Goal: Communication & Community: Answer question/provide support

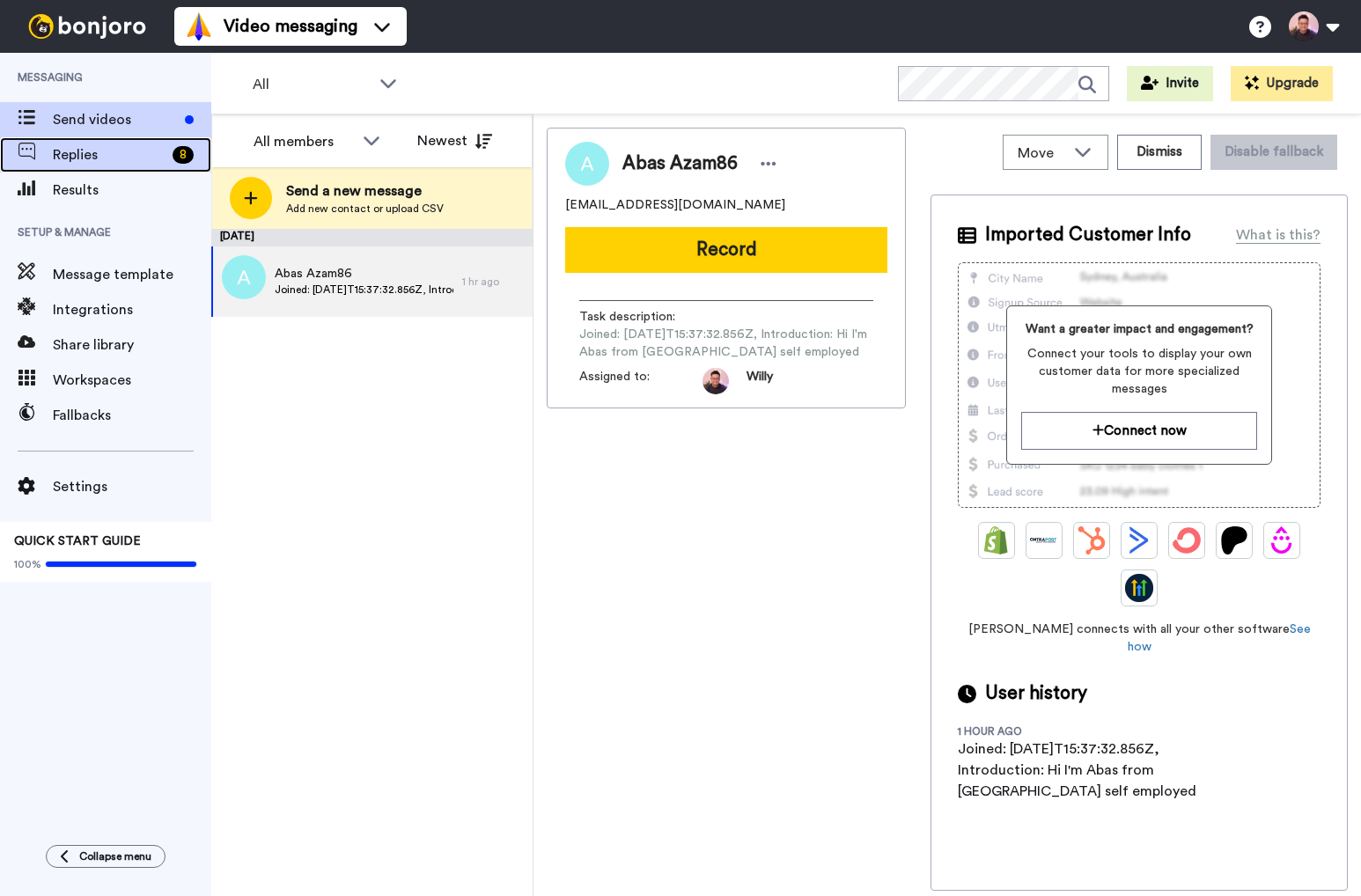
click at [118, 153] on span "Replies" at bounding box center [110, 154] width 113 height 21
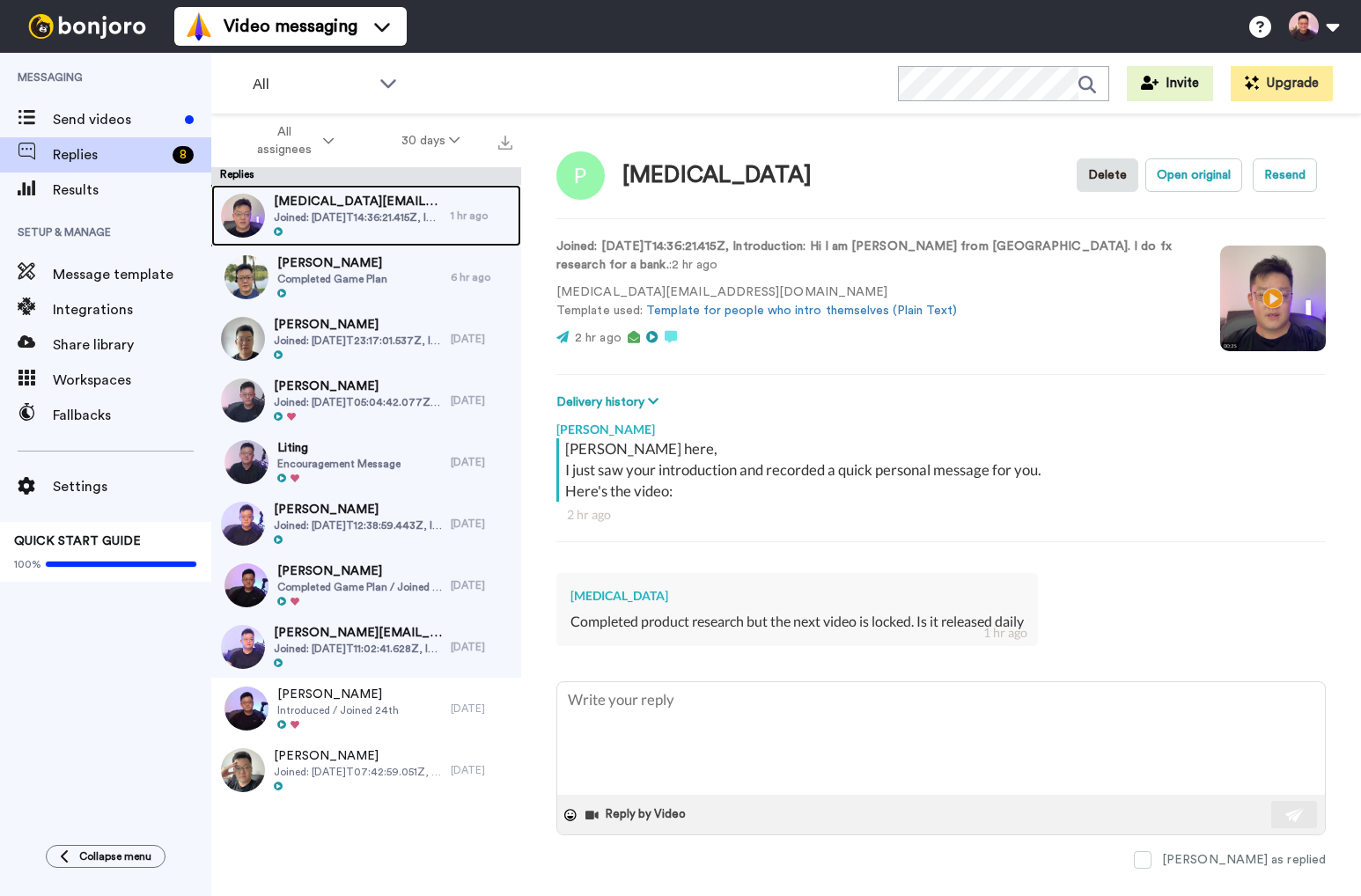
click at [386, 222] on span "Joined: 2025-10-10T14:36:21.415Z, Introduction: Hi I am Peter from Singapore. I…" at bounding box center [357, 217] width 168 height 14
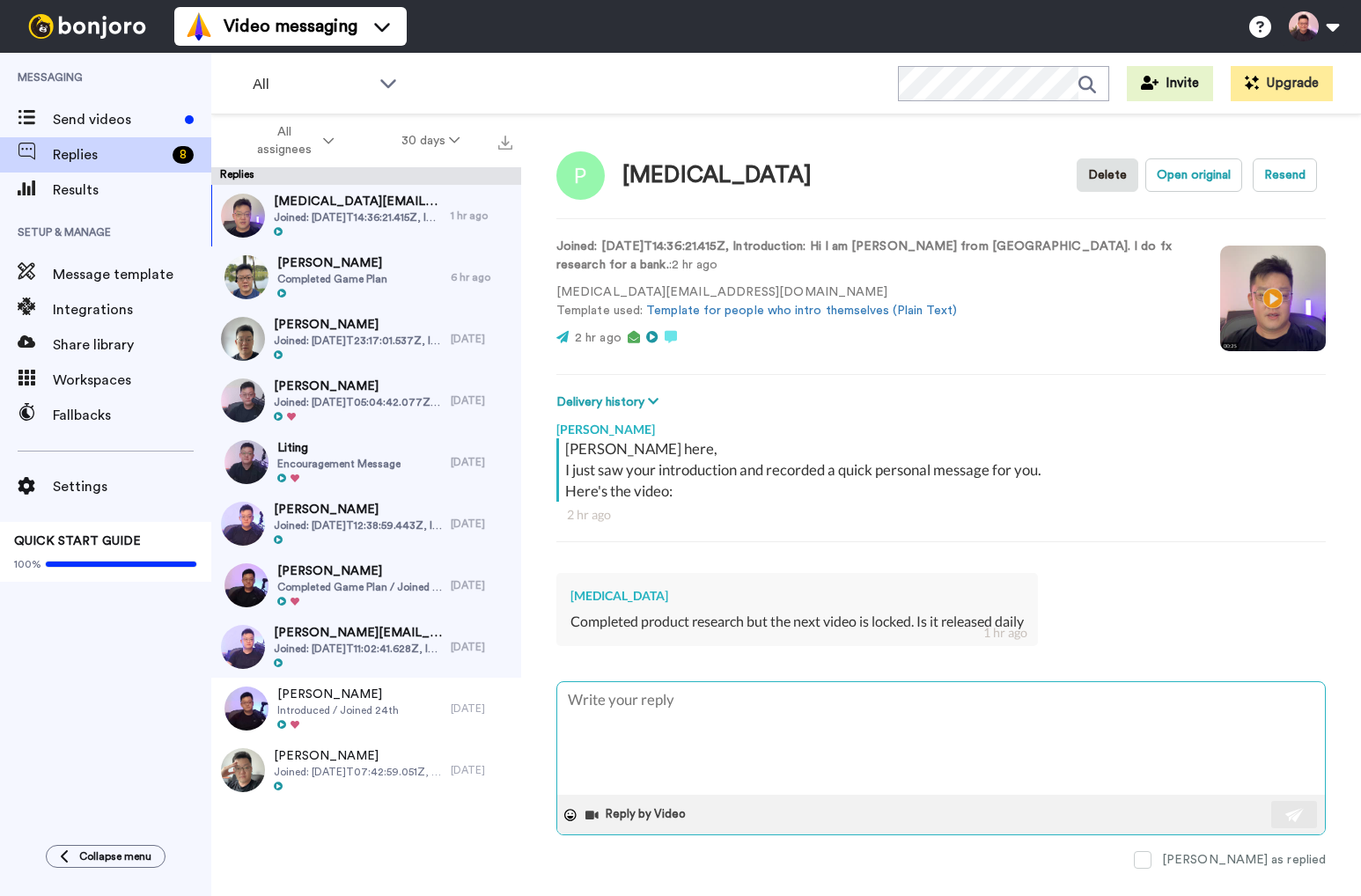
click at [844, 701] on textarea at bounding box center [942, 738] width 768 height 112
type textarea "x"
type textarea "H"
type textarea "x"
type textarea "He"
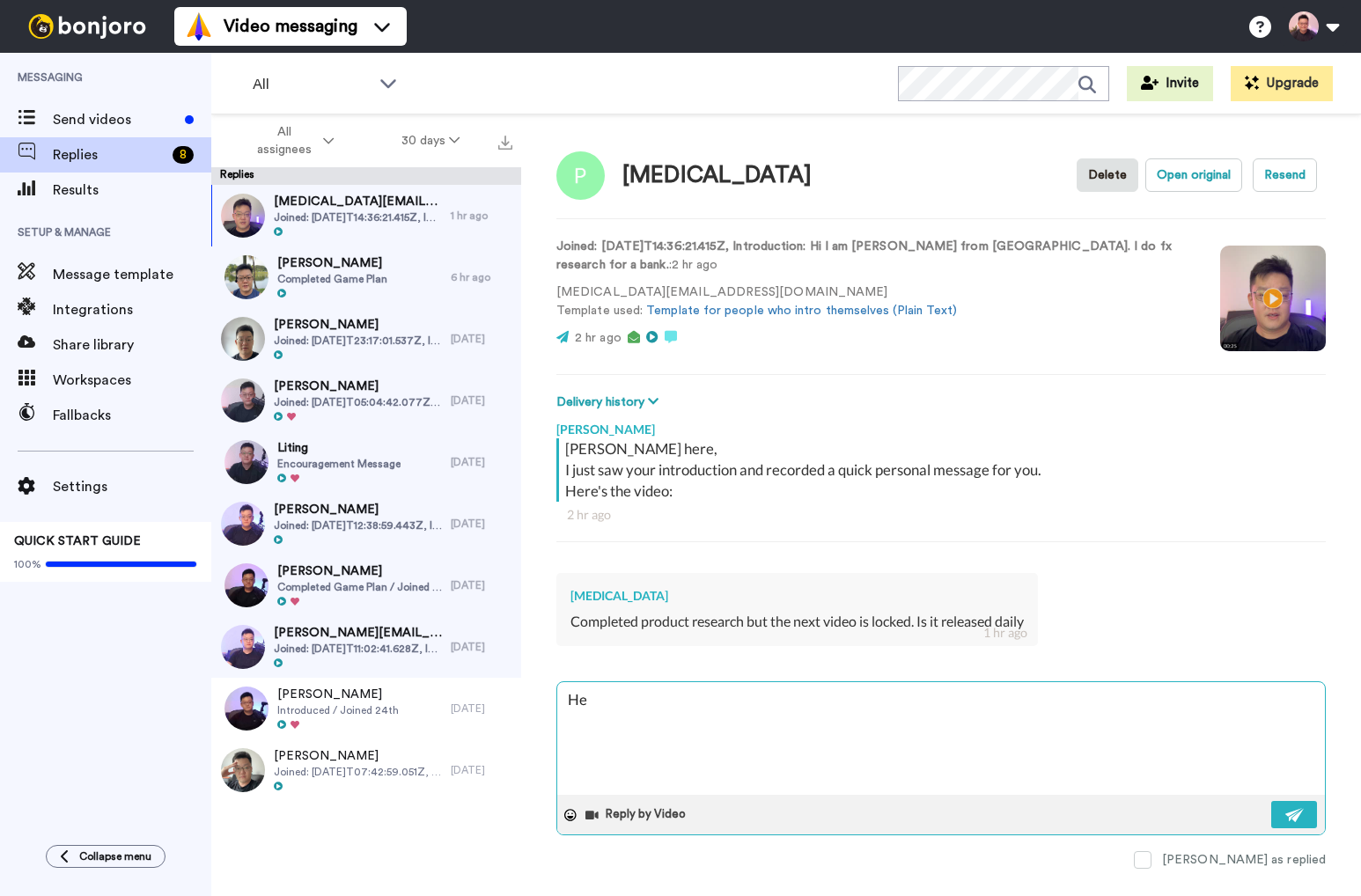
type textarea "x"
type textarea "Hey"
type textarea "x"
type textarea "Hey"
type textarea "x"
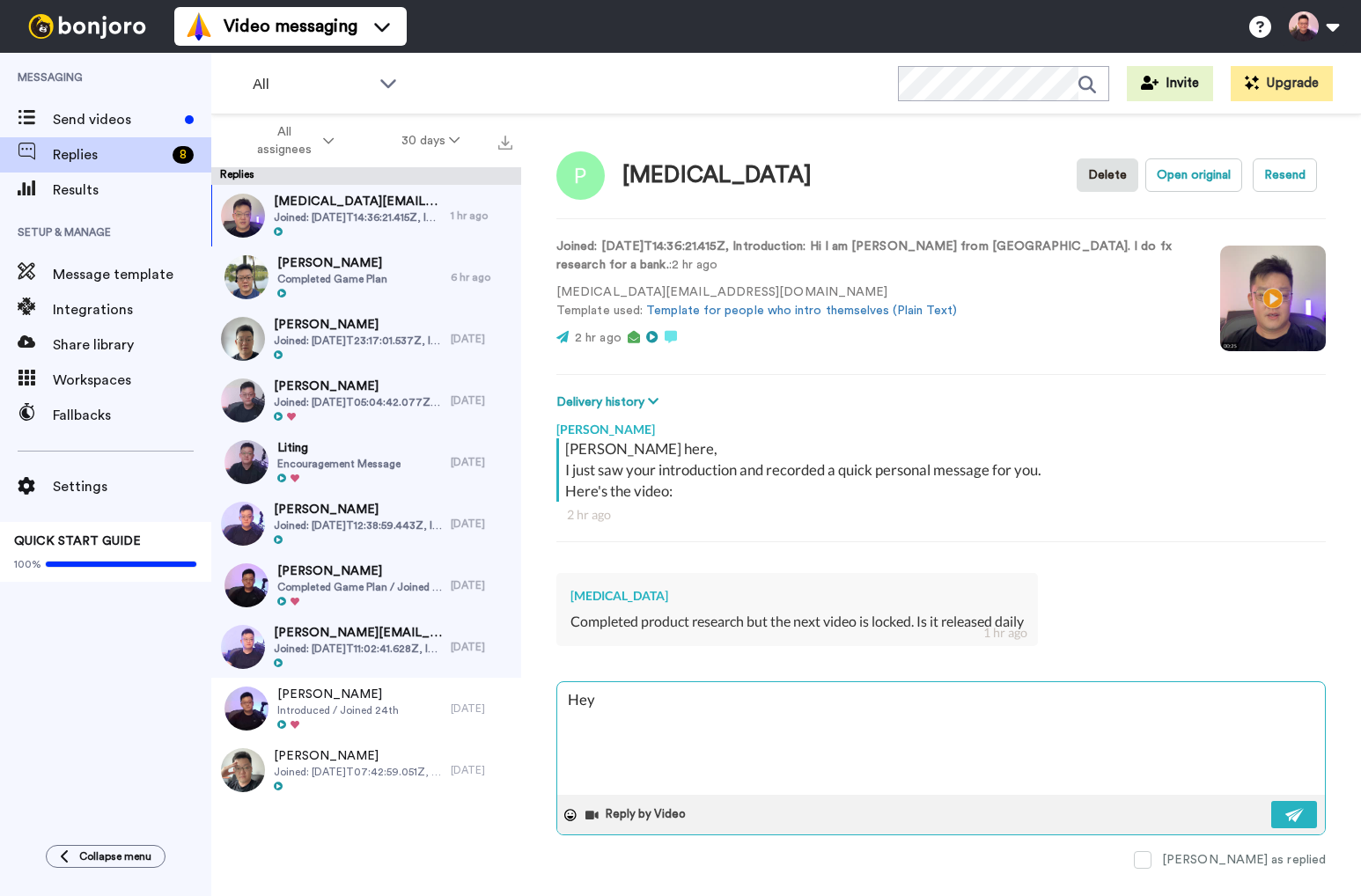
type textarea "Hey P"
type textarea "x"
type textarea "Hey Pe"
type textarea "x"
type textarea "Hey Pet"
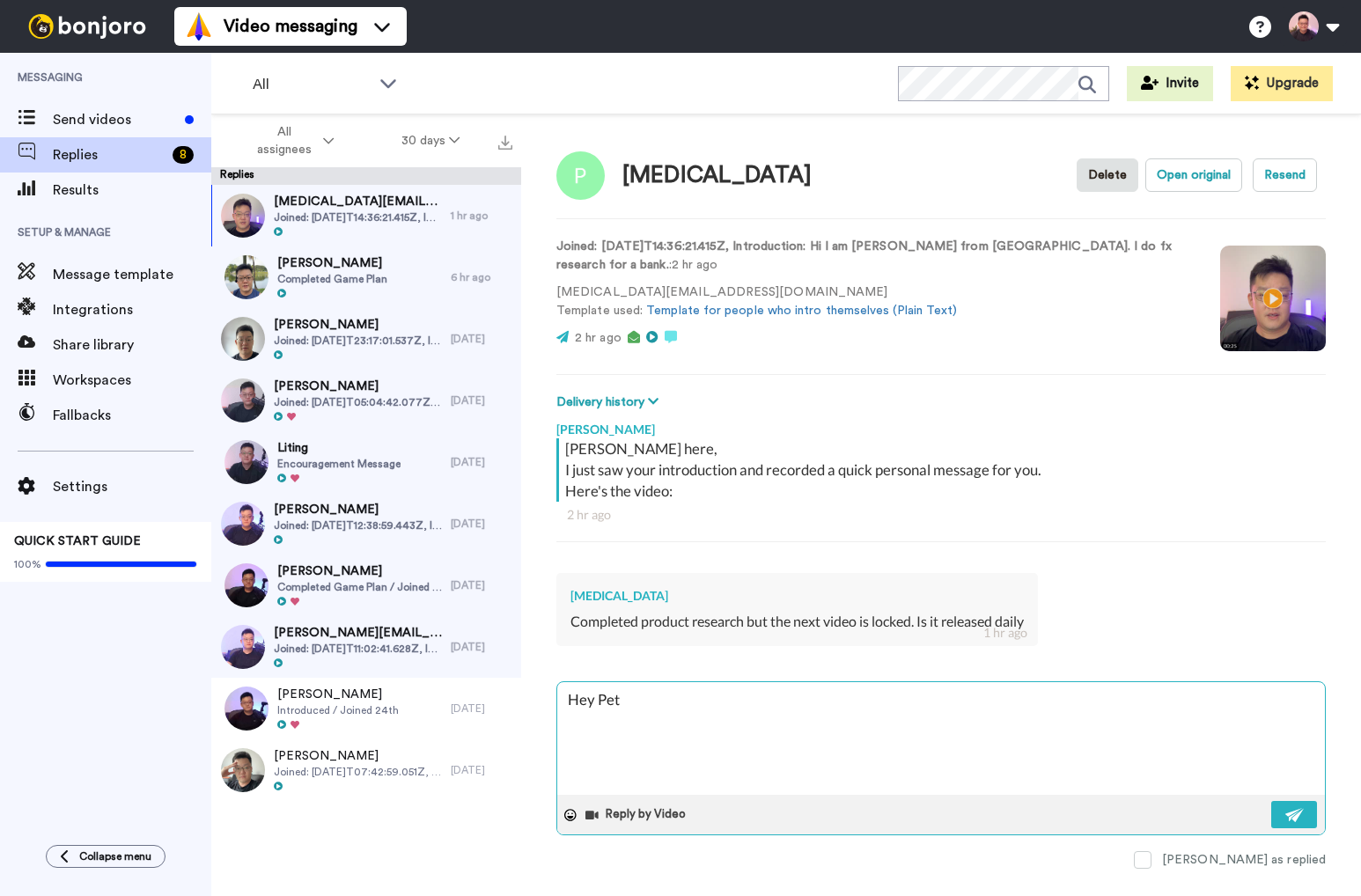
type textarea "x"
type textarea "Hey Pete"
type textarea "x"
type textarea "Hey Peter"
type textarea "x"
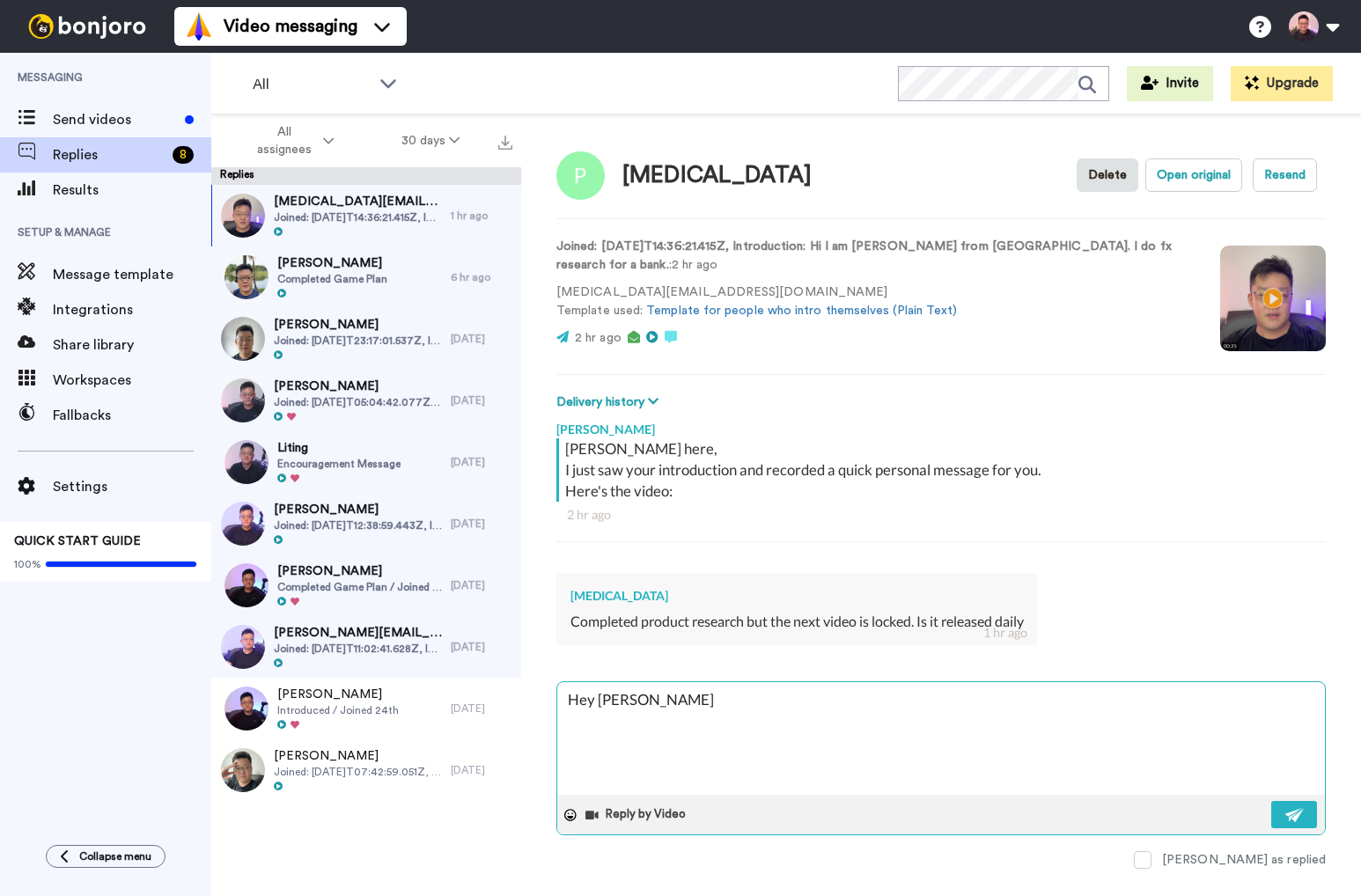
type textarea "Hey Pete"
type textarea "x"
type textarea "Hey Pet"
type textarea "x"
type textarea "Hey Petr"
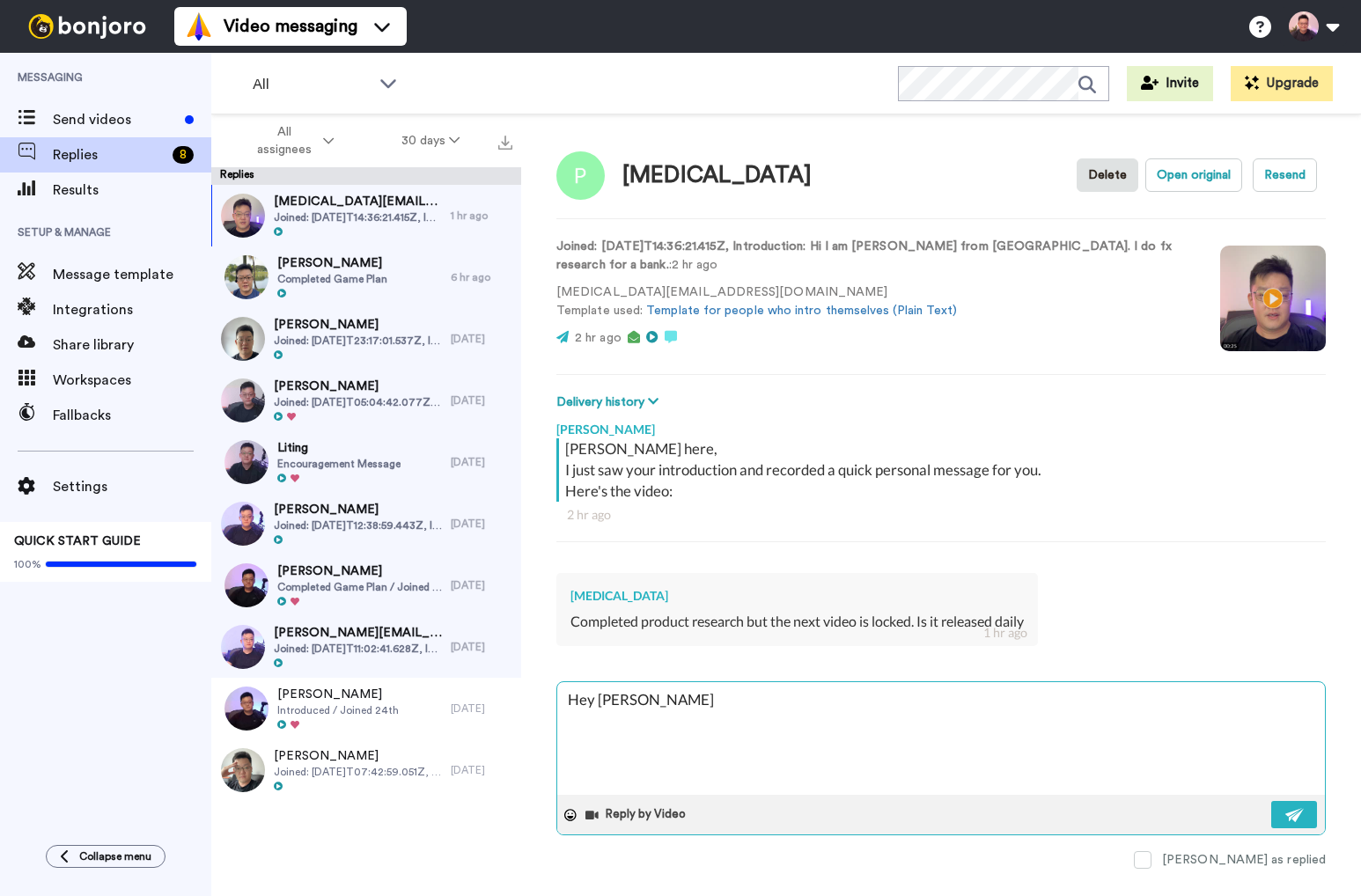
type textarea "x"
type textarea "Hey Pet"
type textarea "x"
type textarea "Hey Pe"
type textarea "x"
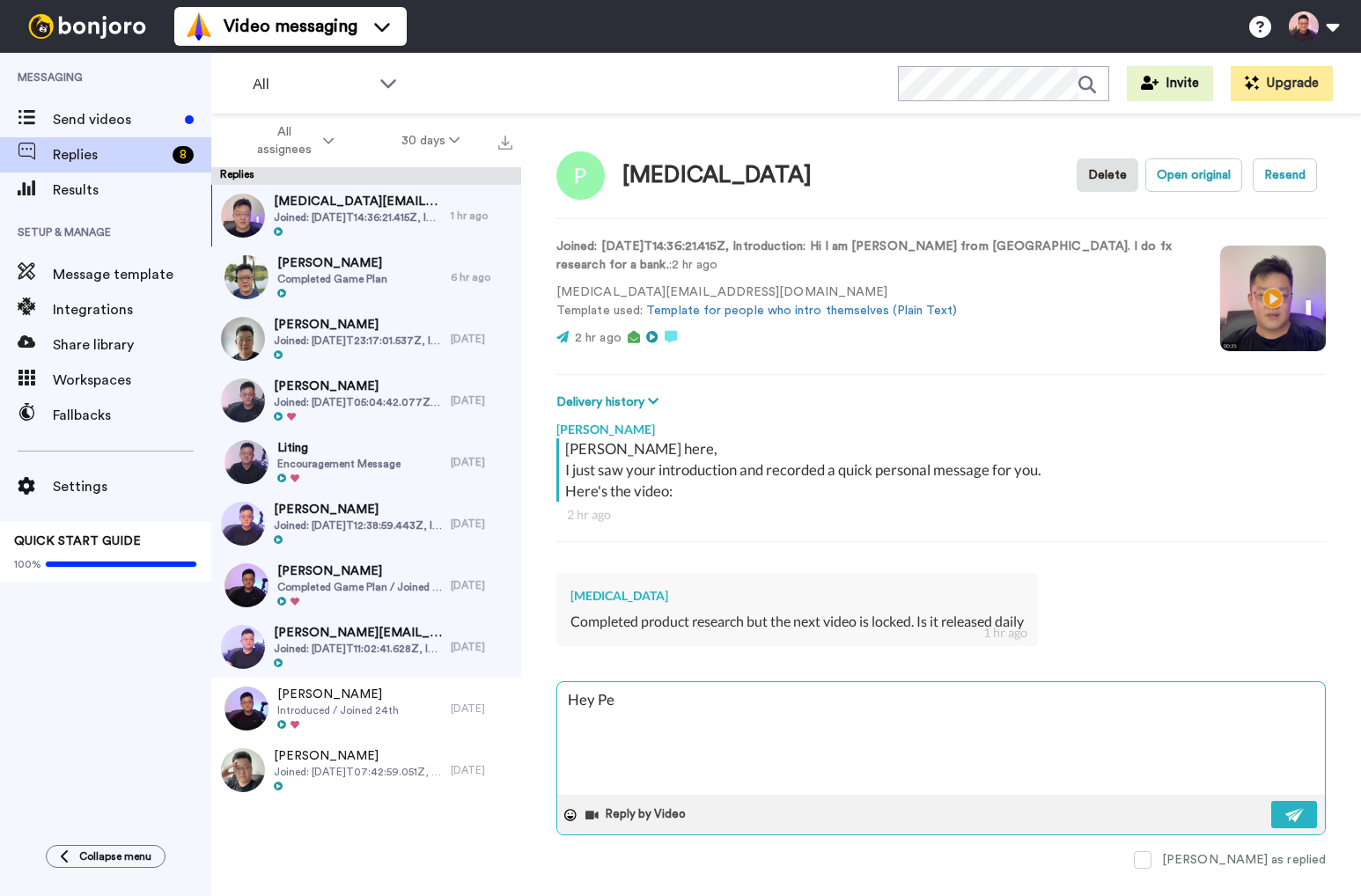
type textarea "Hey P"
type textarea "x"
type textarea "Hey"
type textarea "x"
type textarea "Hey"
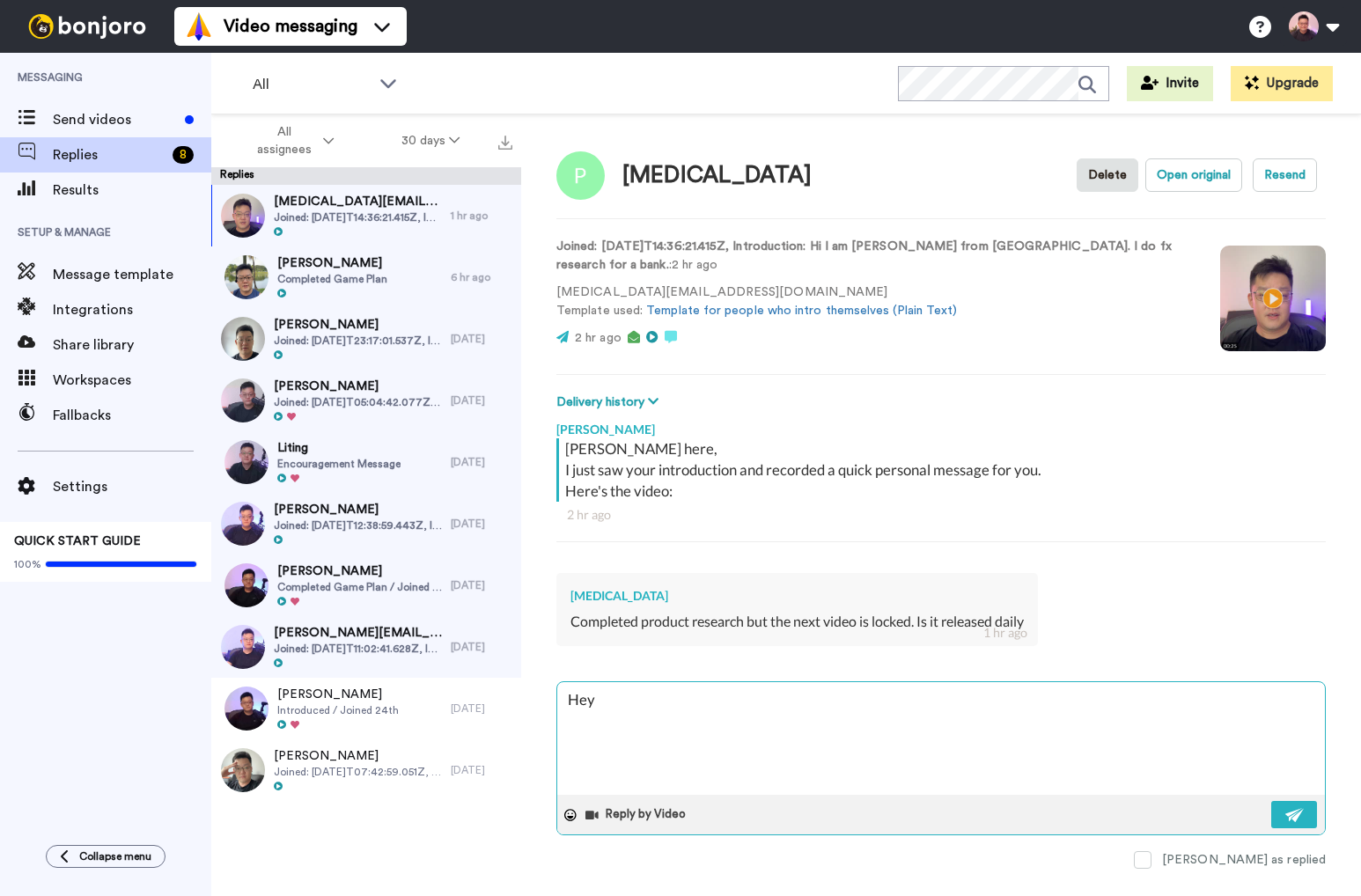
type textarea "x"
type textarea "He"
type textarea "x"
type textarea "H"
type textarea "x"
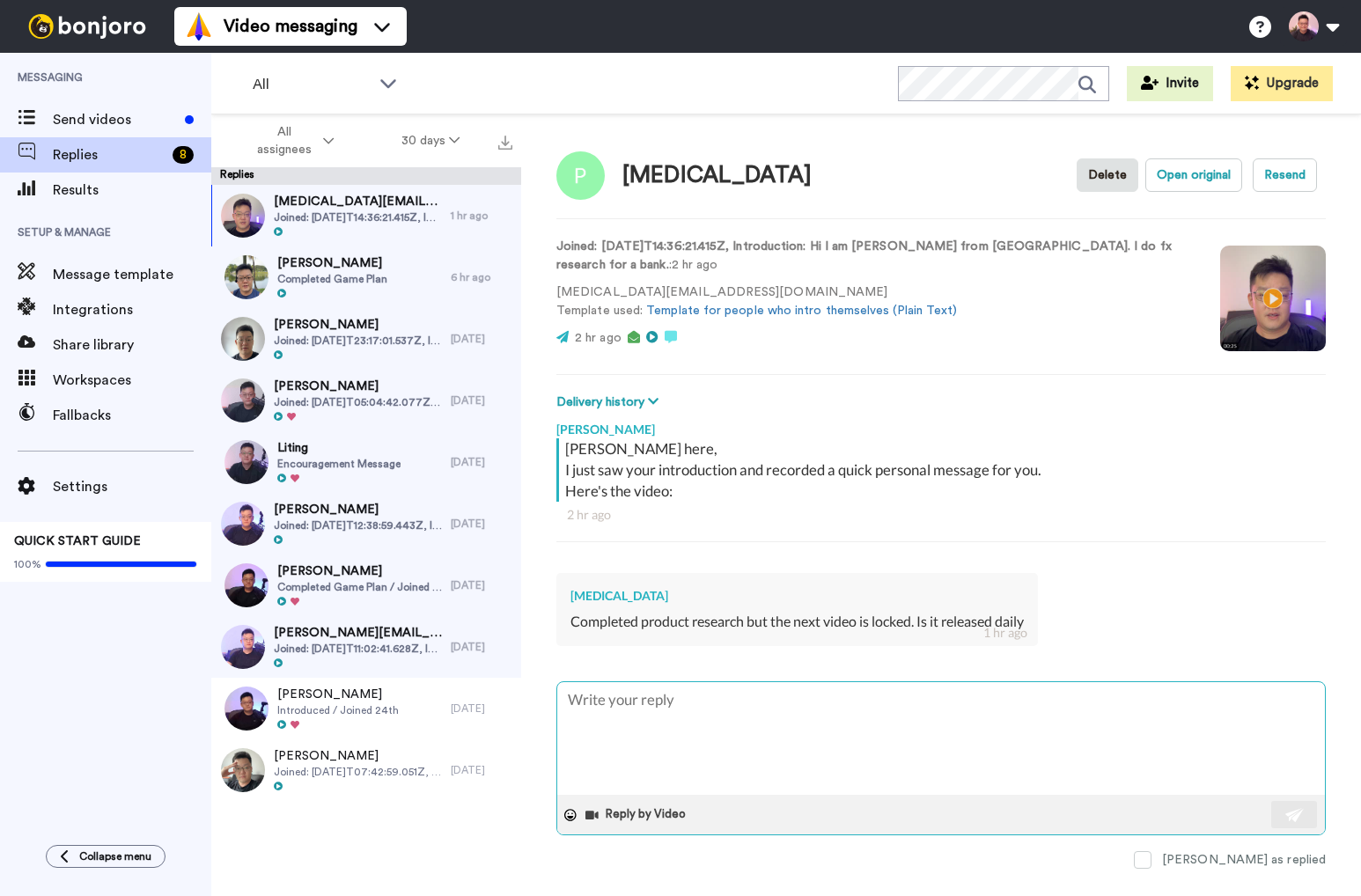
type textarea "x"
type textarea "O"
type textarea "x"
type textarea "Ot"
type textarea "x"
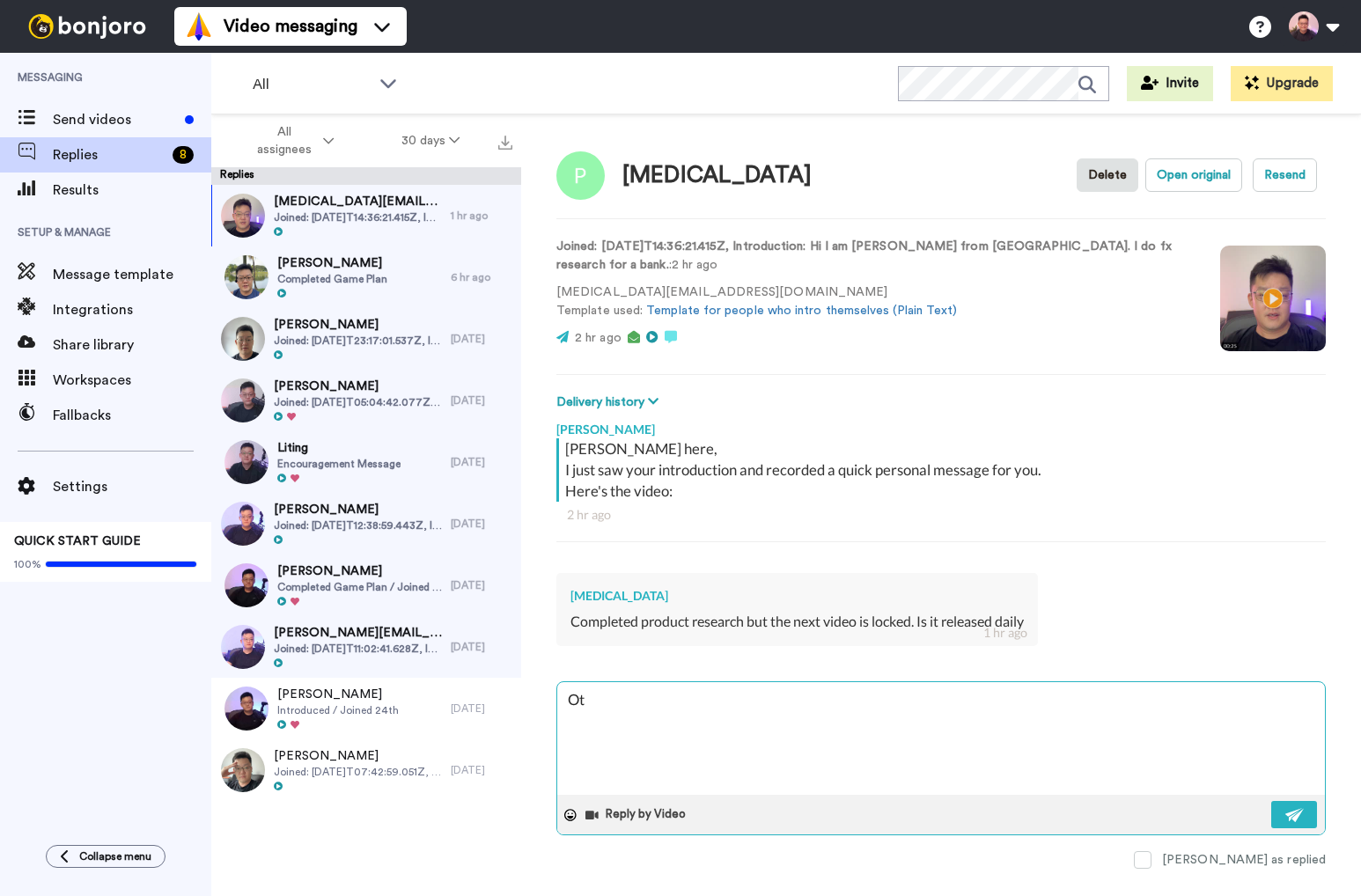
type textarea "O"
type textarea "x"
type textarea "i"
type textarea "x"
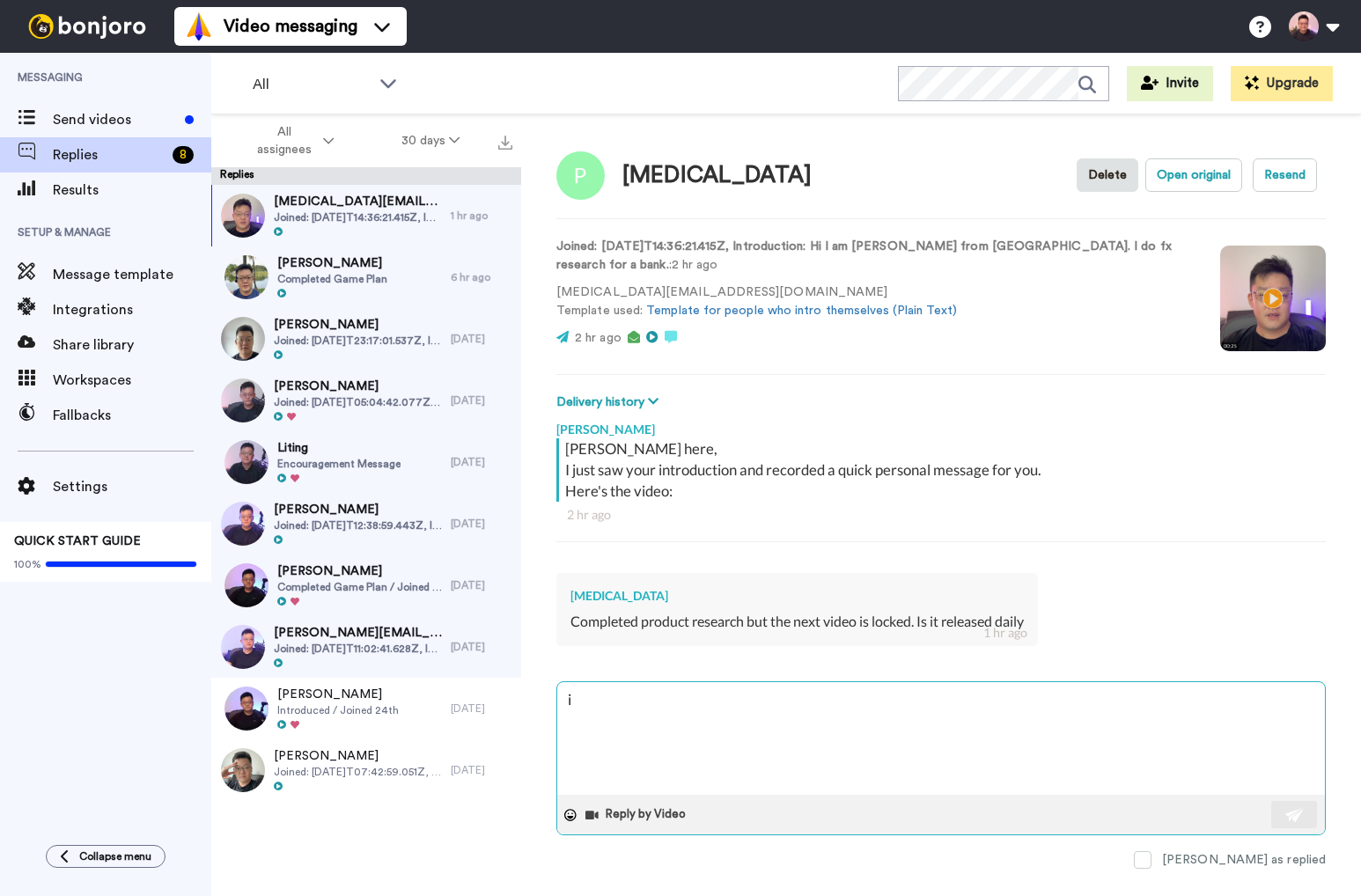
type textarea "it"
type textarea "x"
type textarea "its"
type textarea "x"
type textarea "its"
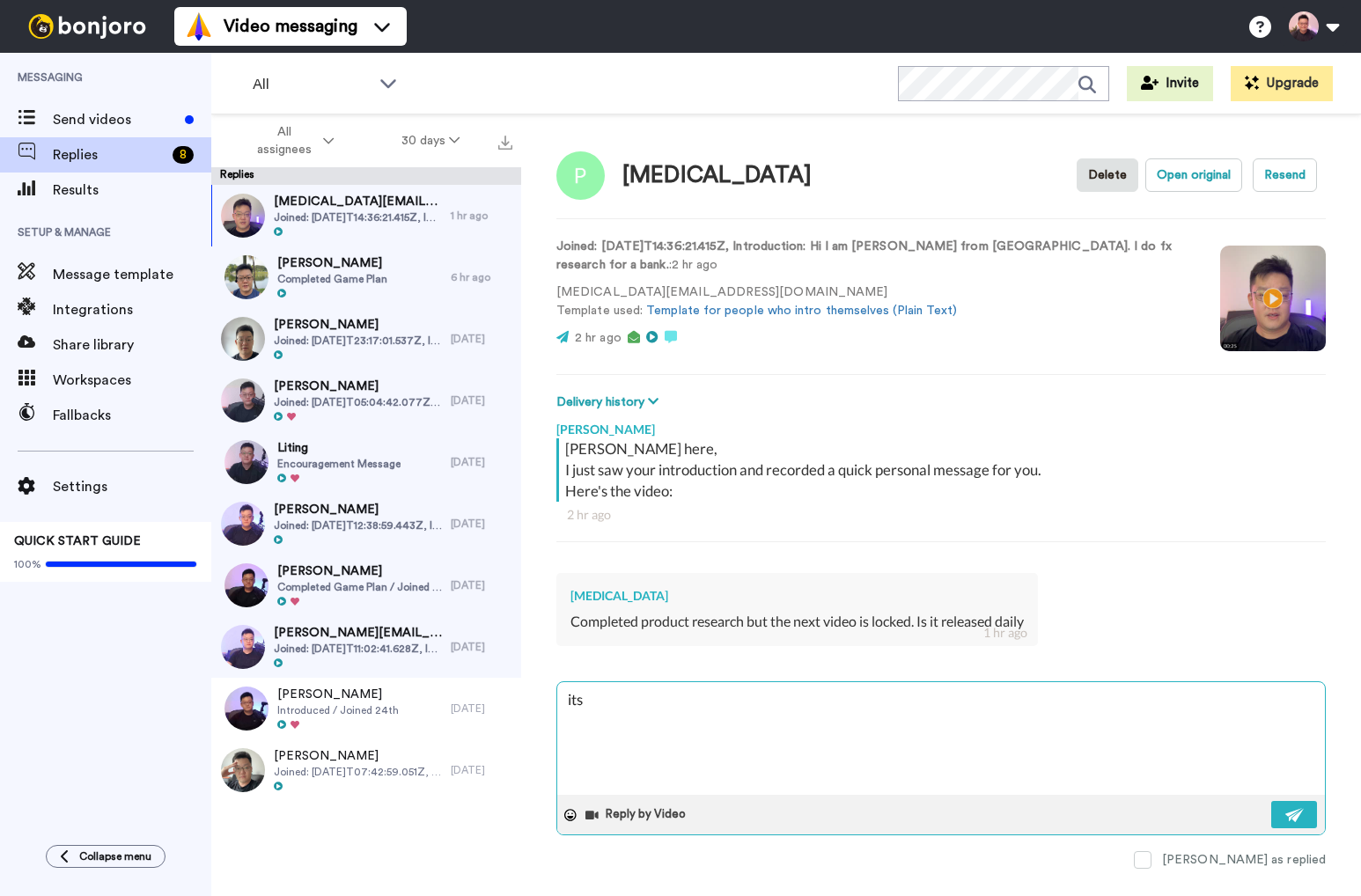
type textarea "x"
type textarea "its u"
type textarea "x"
type textarea "its un"
type textarea "x"
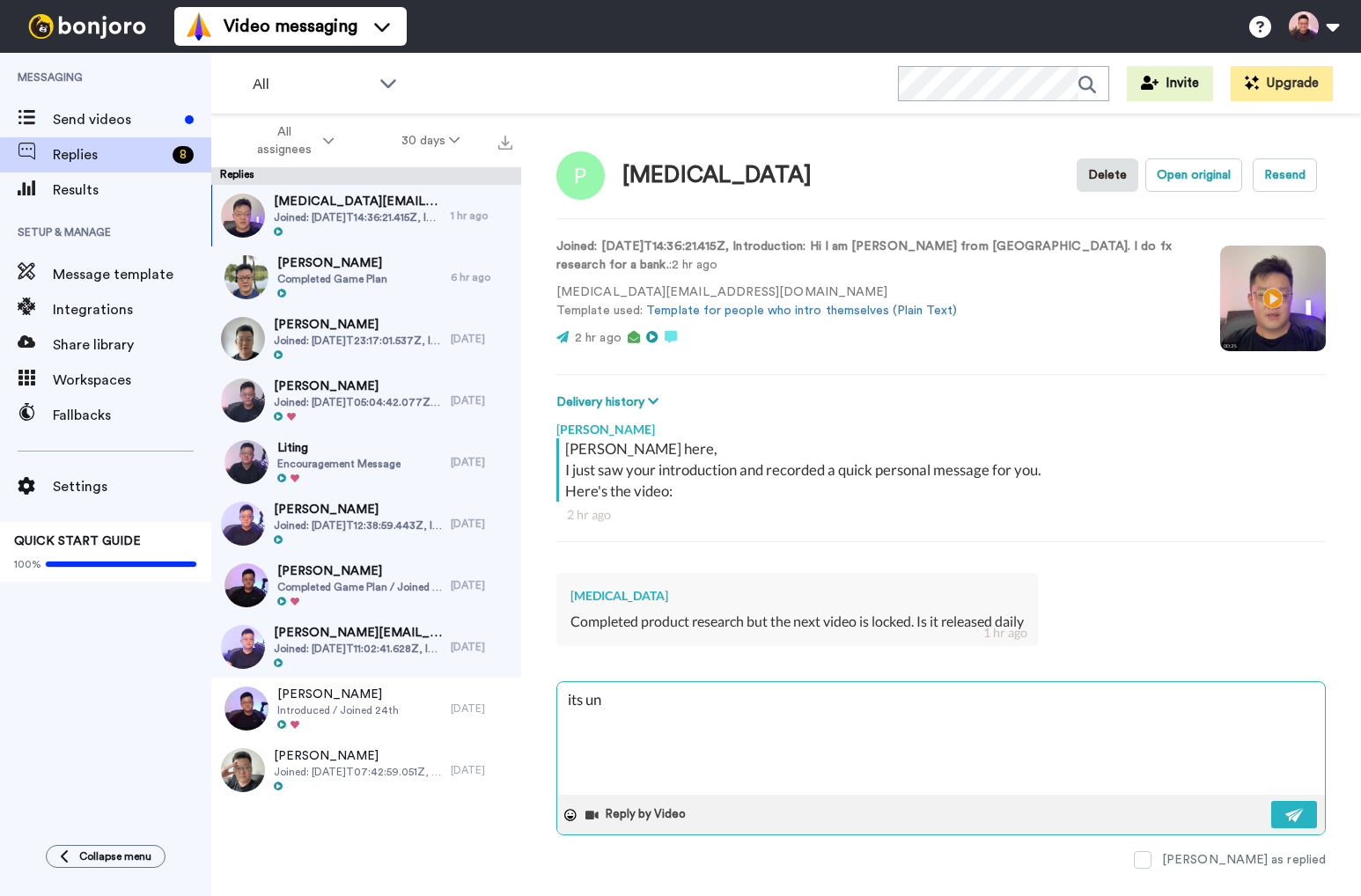
type textarea "its u"
type textarea "x"
type textarea "its"
type textarea "x"
type textarea "its r"
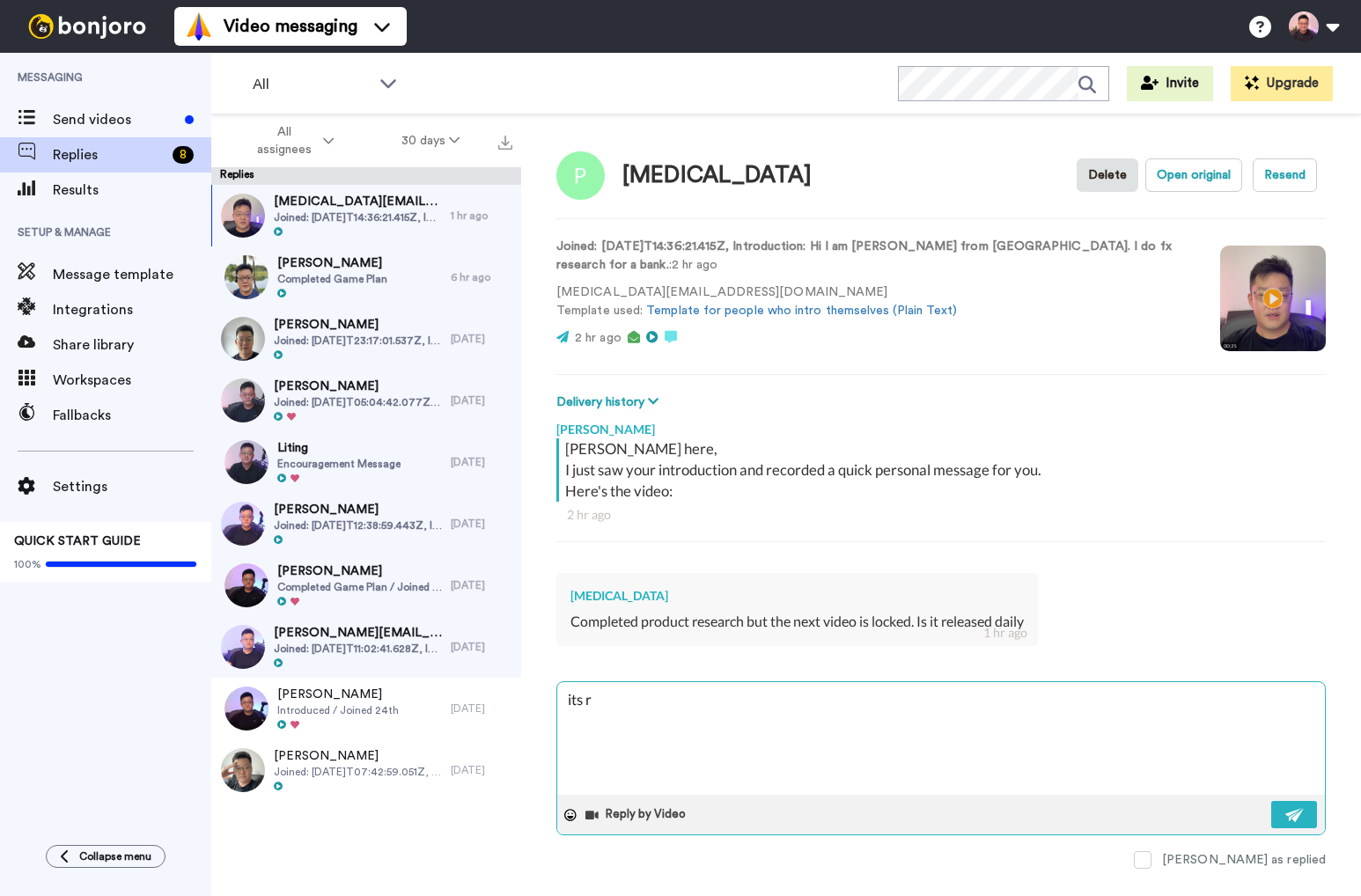
type textarea "x"
type textarea "its re"
type textarea "x"
type textarea "its rel"
type textarea "x"
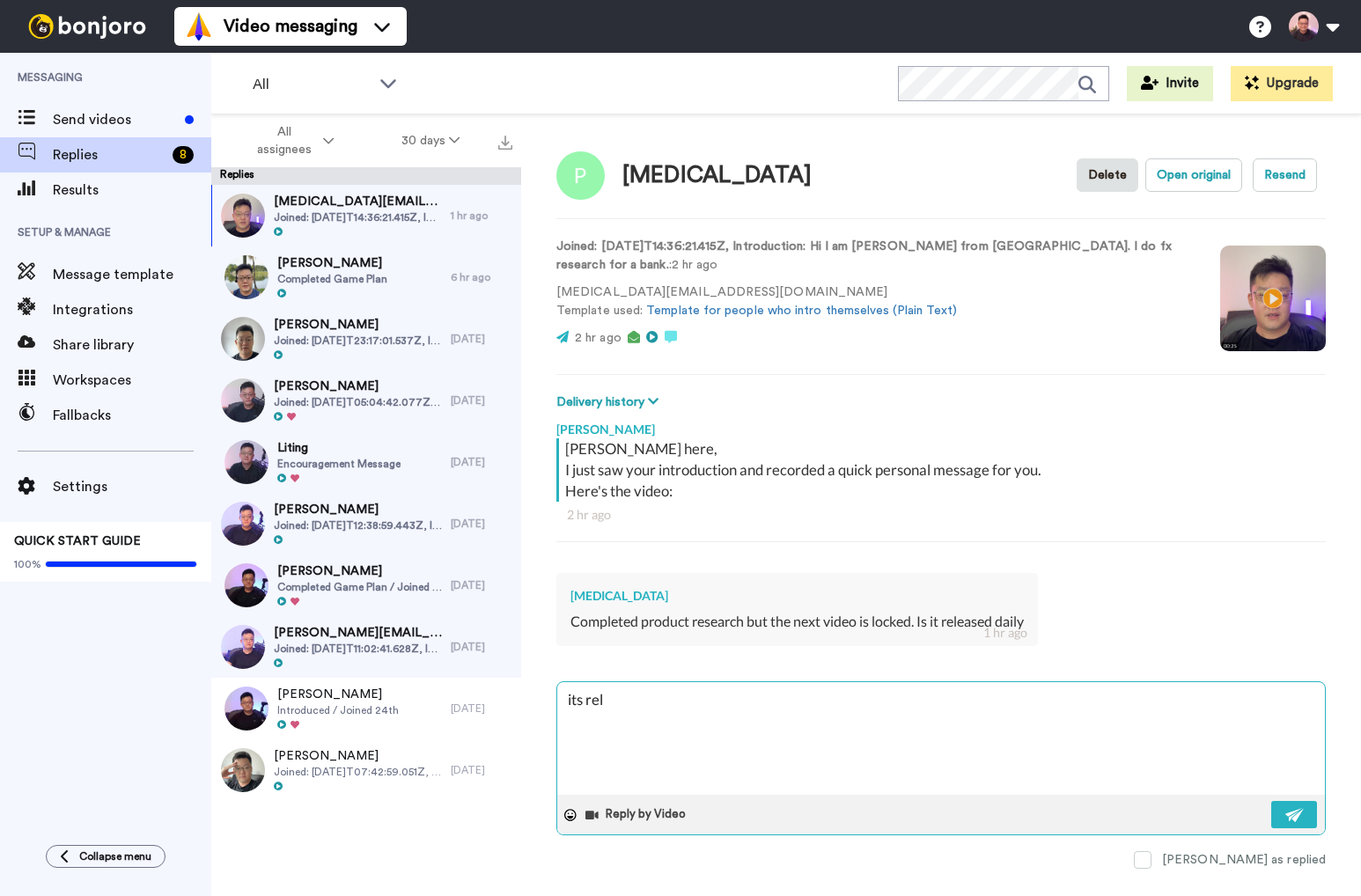
type textarea "its rele"
type textarea "x"
type textarea "its relea"
type textarea "x"
type textarea "its releas"
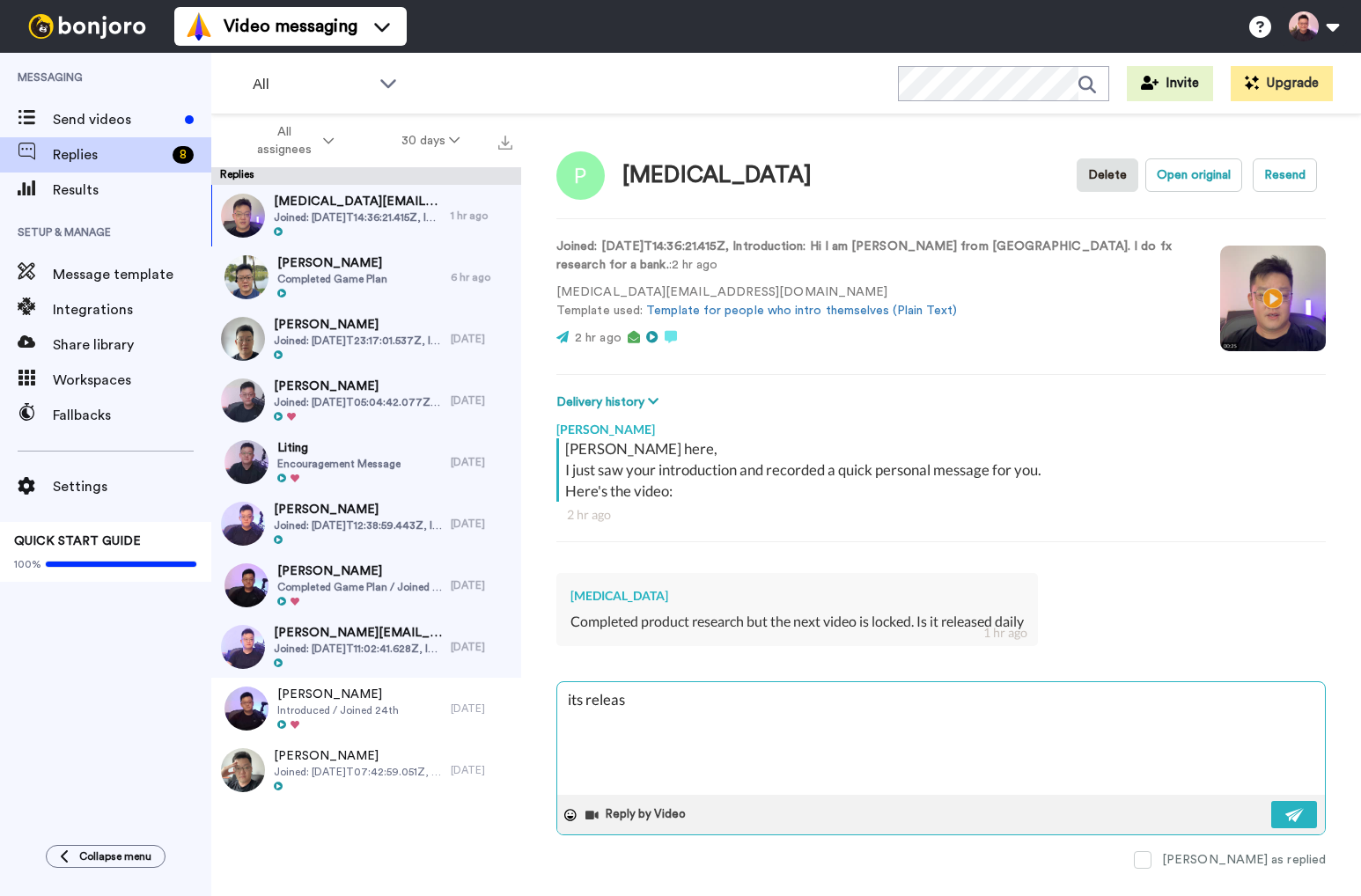
type textarea "x"
type textarea "its release"
type textarea "x"
type textarea "its release"
type textarea "x"
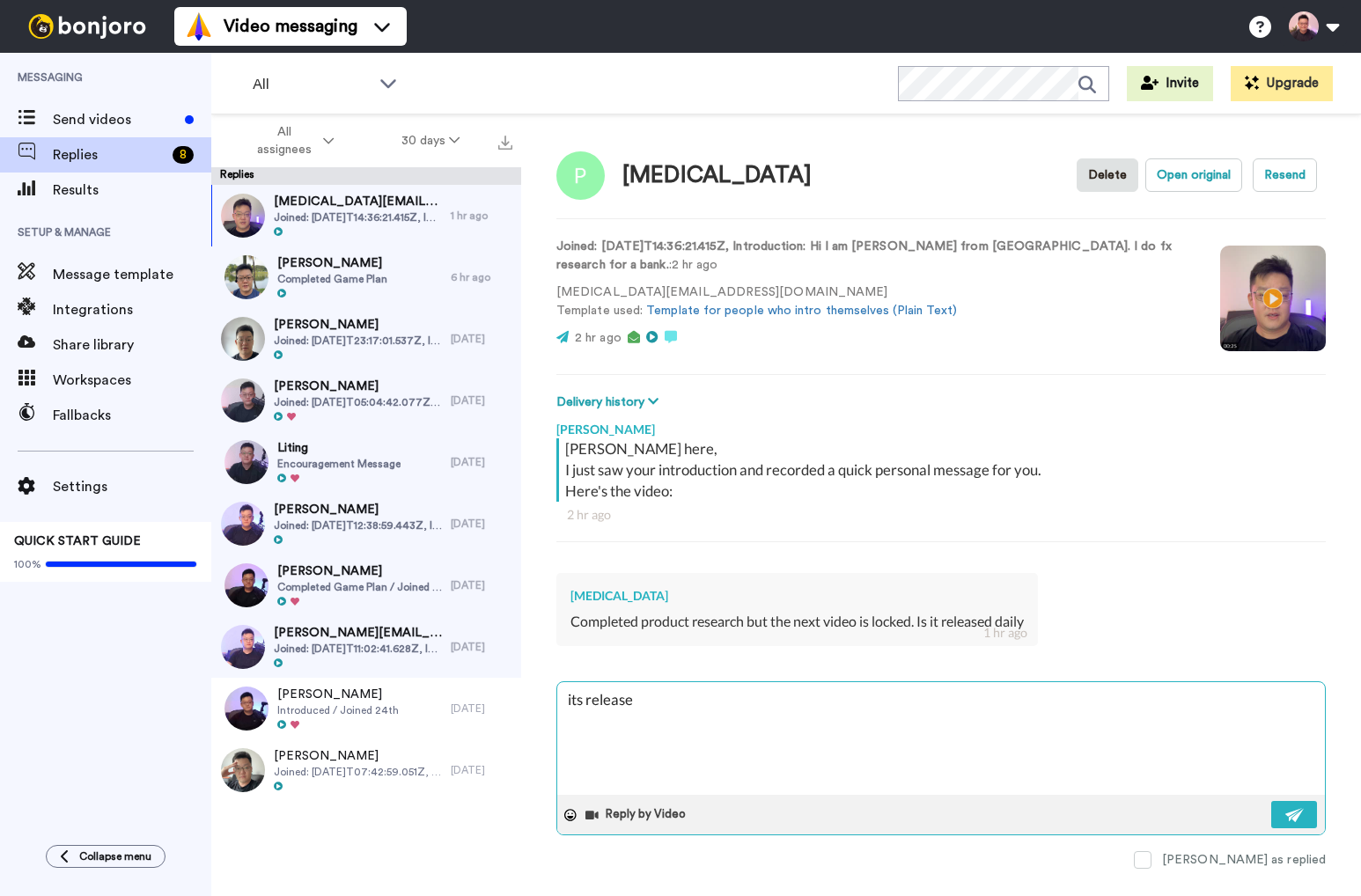
type textarea "its release a"
type textarea "x"
type textarea "its release af"
type textarea "x"
type textarea "its release aft"
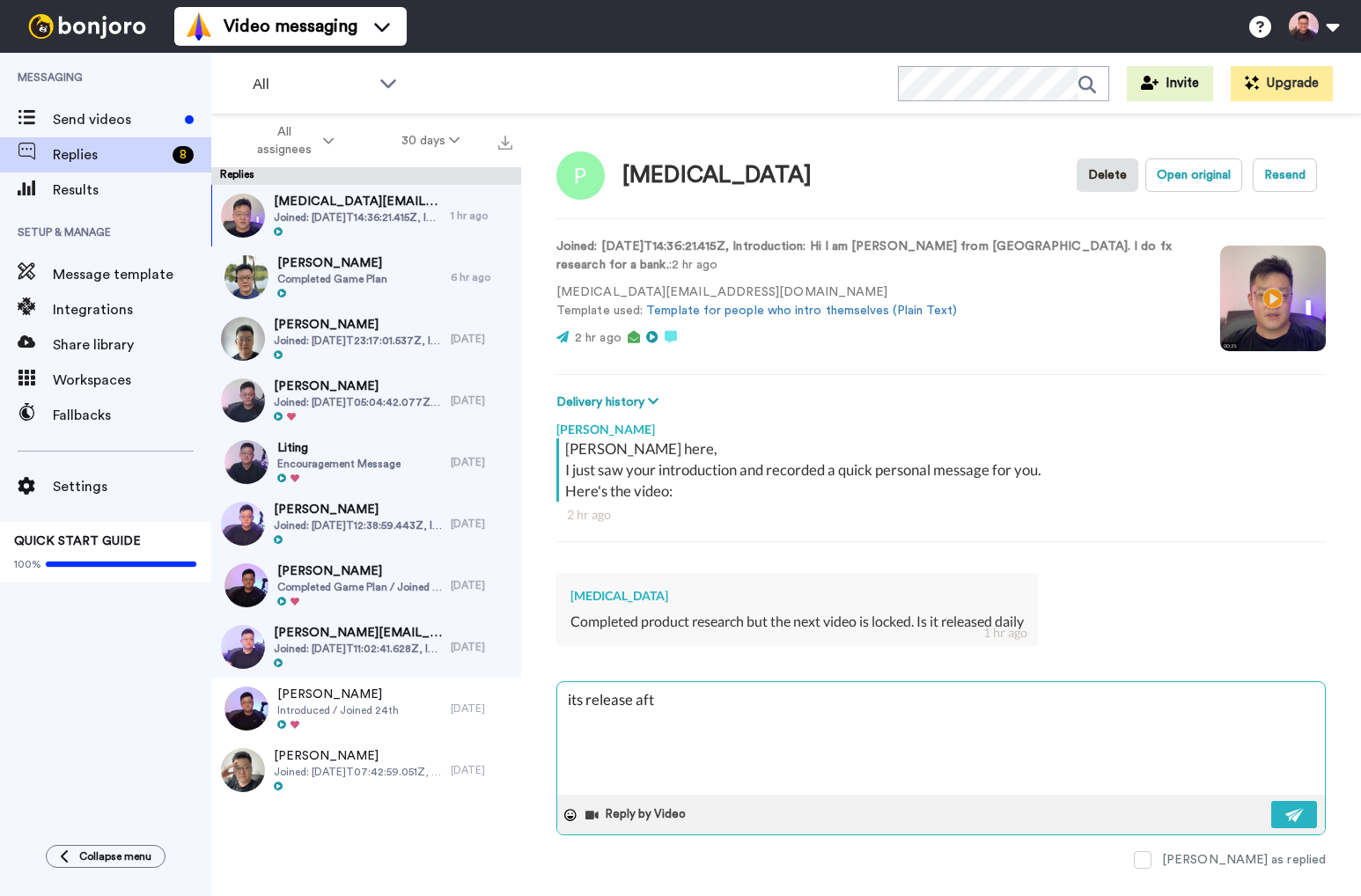
type textarea "x"
type textarea "its release afte"
type textarea "x"
type textarea "its release after"
type textarea "x"
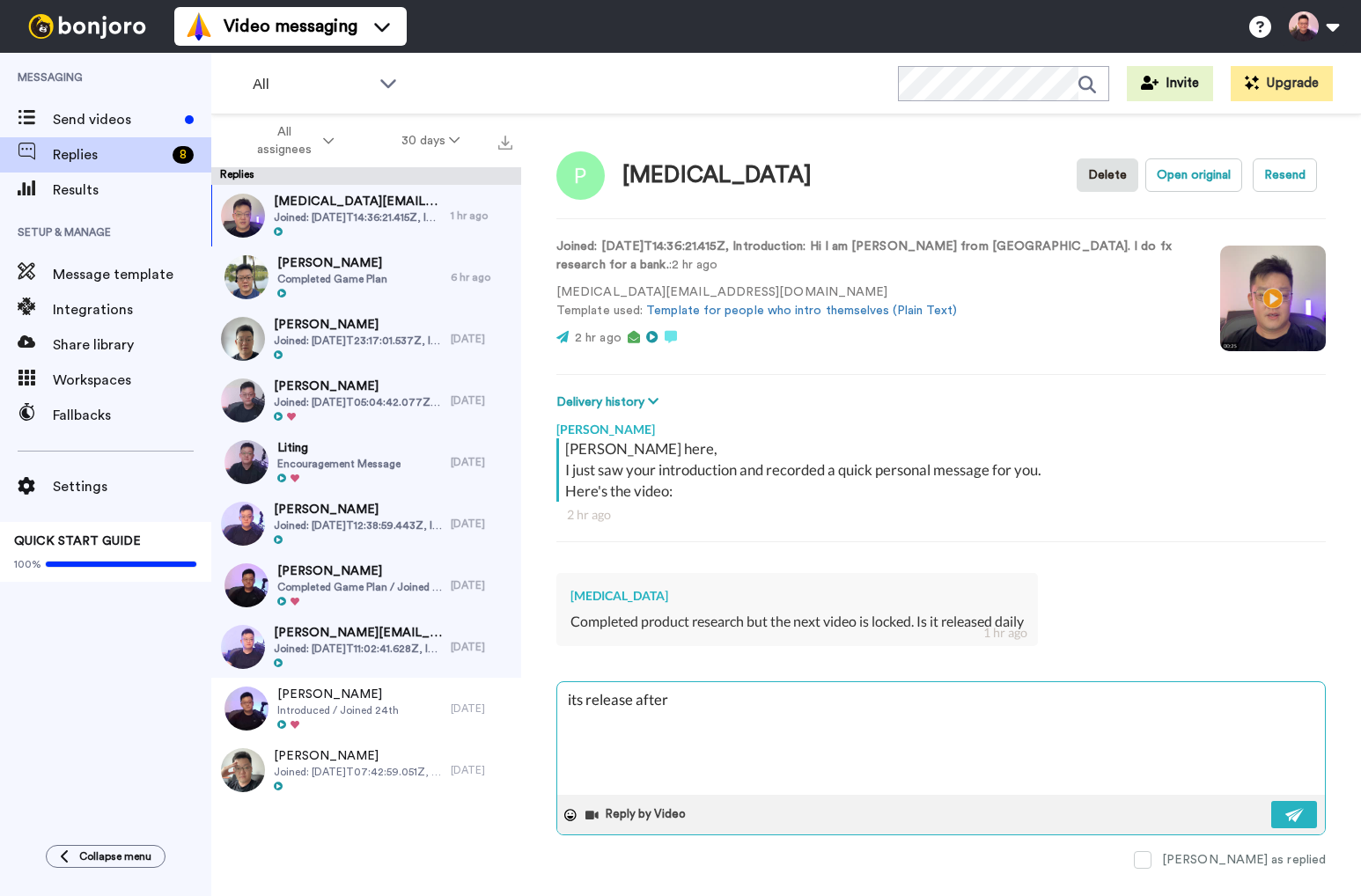
type textarea "its release after u"
type textarea "x"
type textarea "its release after u"
type textarea "x"
type textarea "its release after u u"
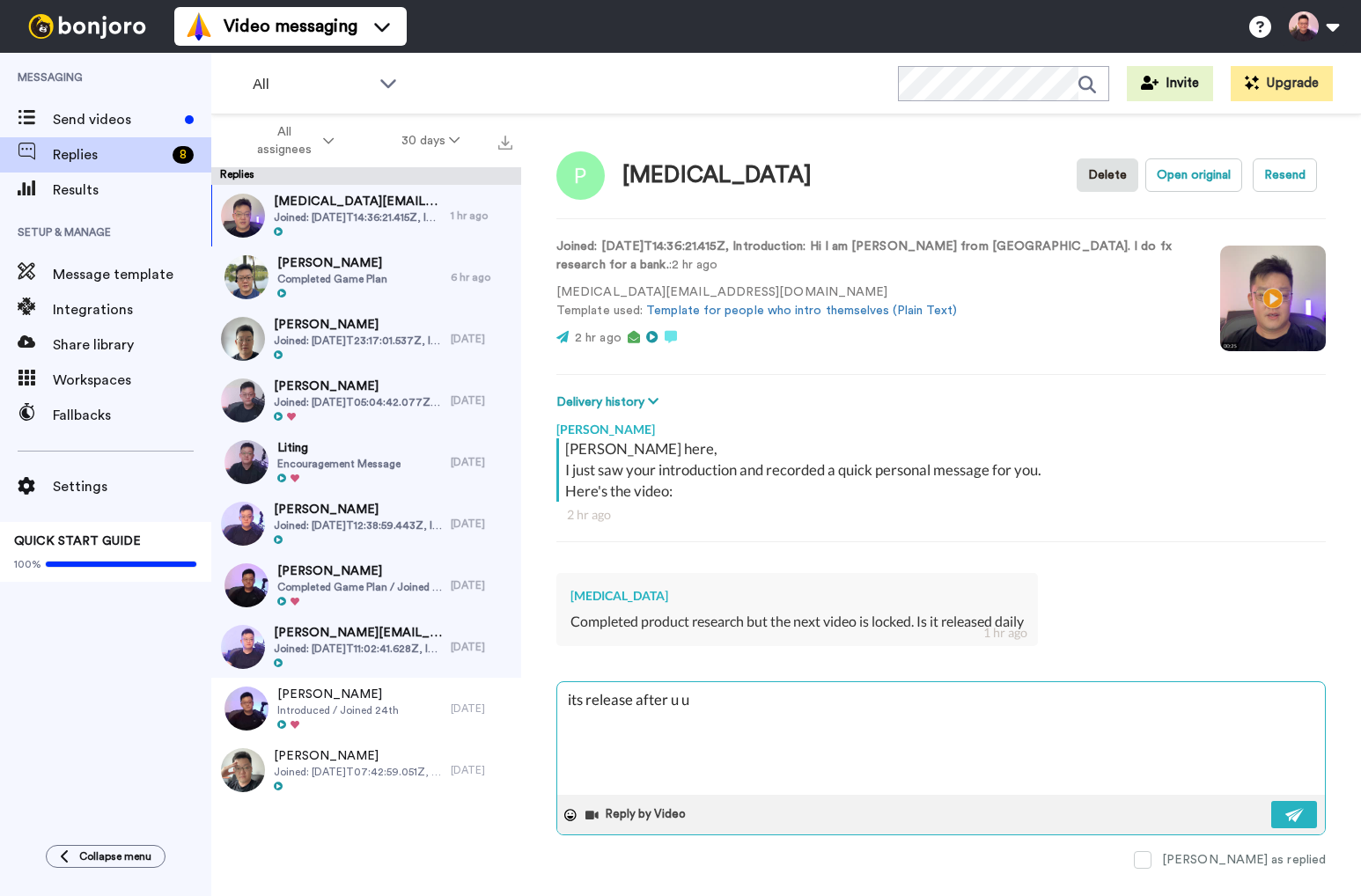
type textarea "x"
type textarea "its release after u un"
type textarea "x"
type textarea "its release after u unl"
type textarea "x"
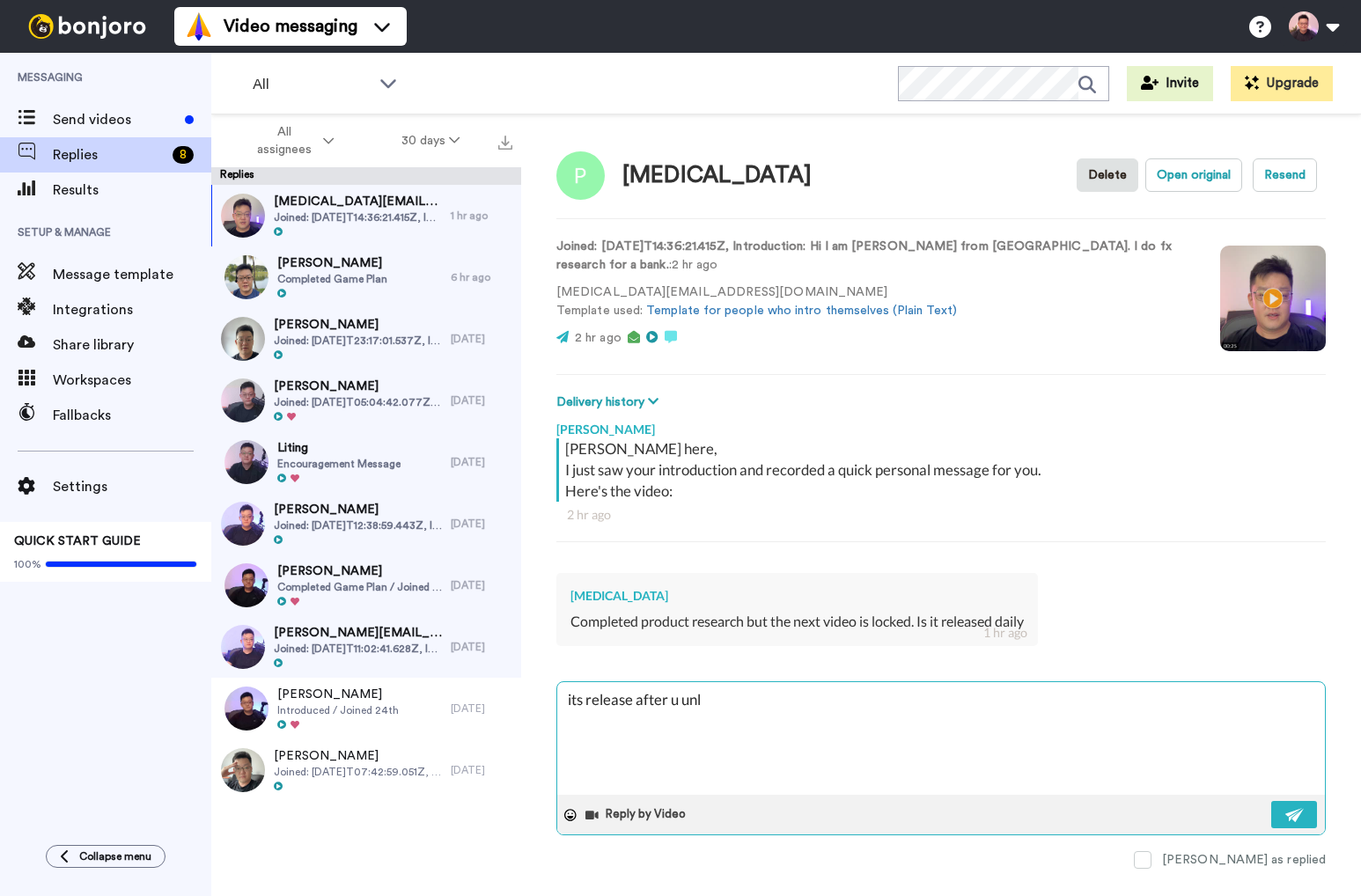
type textarea "its release after u unlo"
type textarea "x"
type textarea "its release after u unloc"
type textarea "x"
type textarea "its release after u unlock"
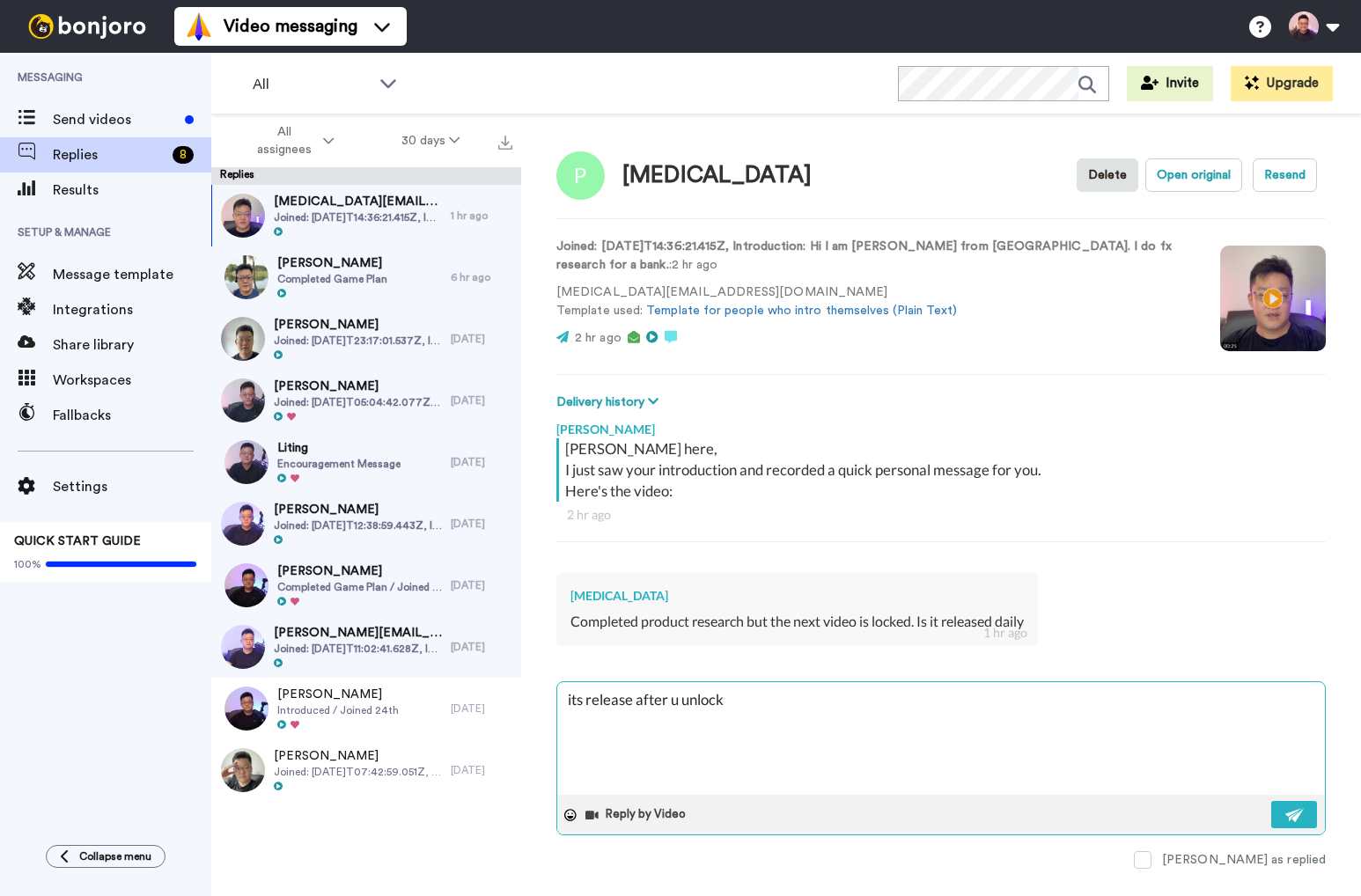
type textarea "x"
type textarea "its release after u unlock:"
type textarea "x"
type textarea "its release after u unlock:"
paste textarea "https://www.loom.com/share/f85bb6b720594cc59bcb7b1d8ea11e88?sid=8f975e48-809e-4…"
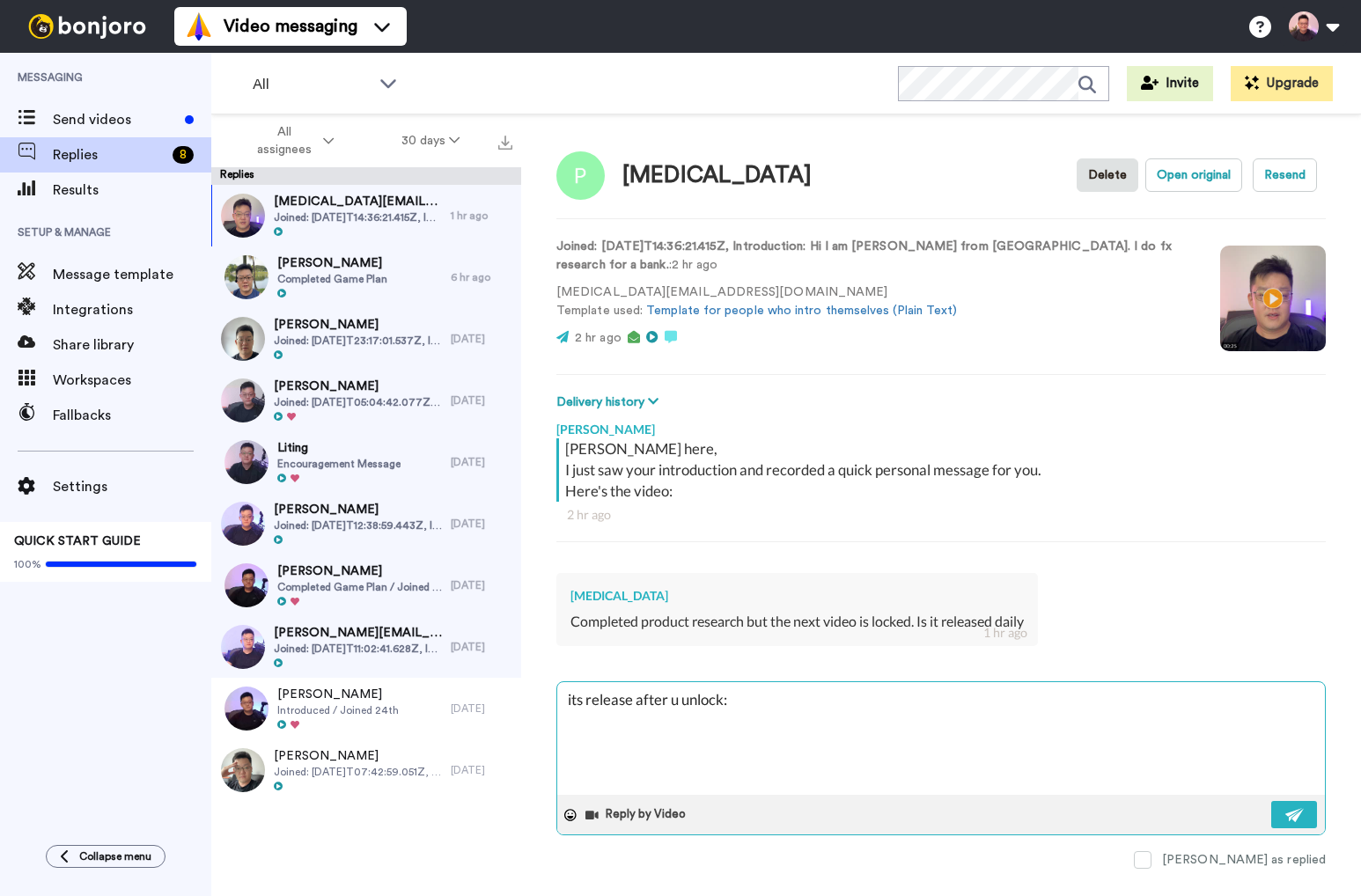
type textarea "x"
type textarea "its release after u unlock: https://www.loom.com/share/f85bb6b720594cc59bcb7b1d…"
click at [723, 697] on textarea "its release after u unlock: https://www.loom.com/share/f85bb6b720594cc59bcb7b1d…" at bounding box center [942, 738] width 768 height 112
type textarea "x"
type textarea "its release after u unlock,: https://www.loom.com/share/f85bb6b720594cc59bcb7b1…"
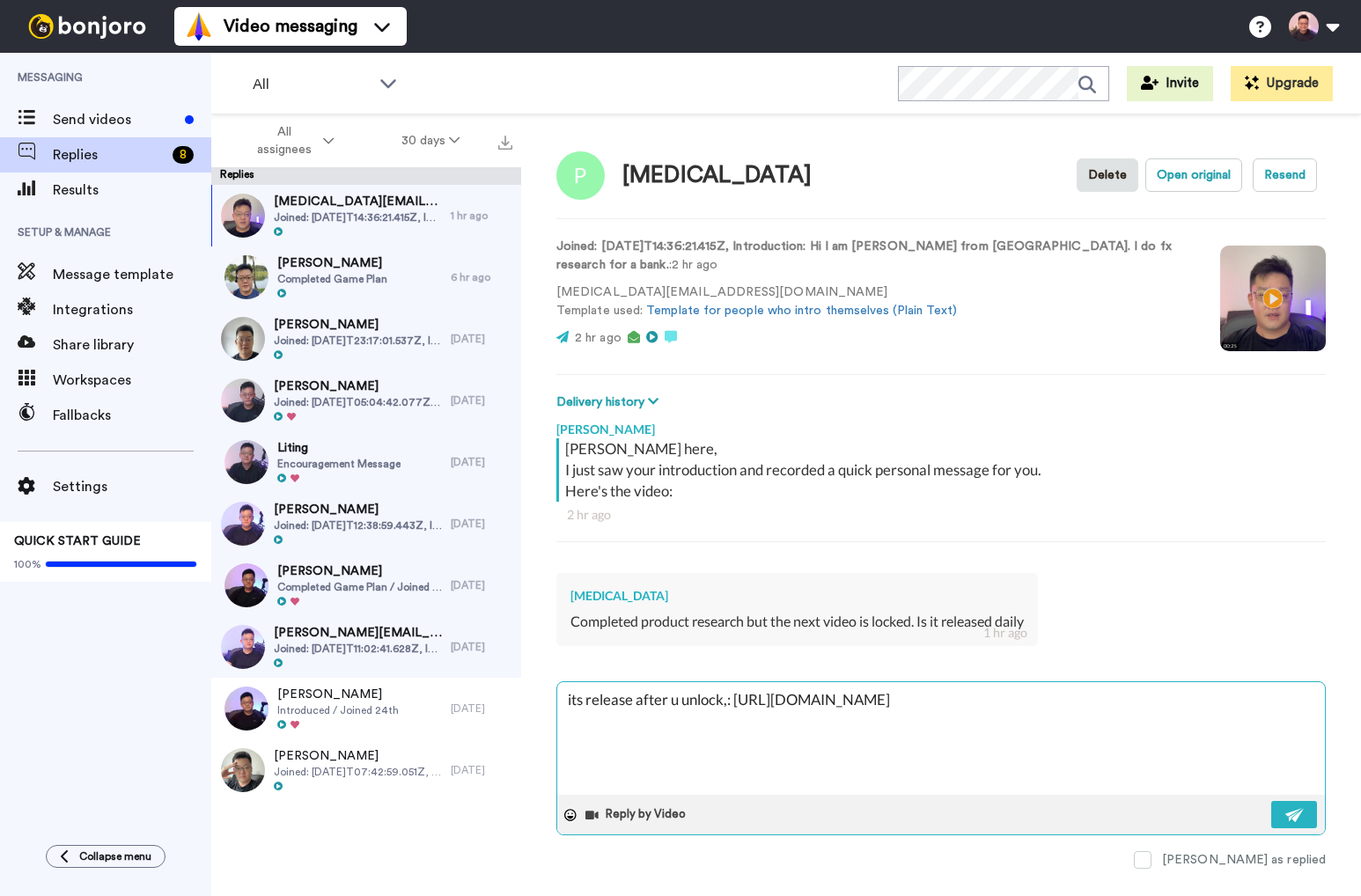
type textarea "x"
type textarea "its release after u unlock, : https://www.loom.com/share/f85bb6b720594cc59bcb7b…"
type textarea "x"
type textarea "its release after u unlock, c: https://www.loom.com/share/f85bb6b720594cc59bcb7…"
type textarea "x"
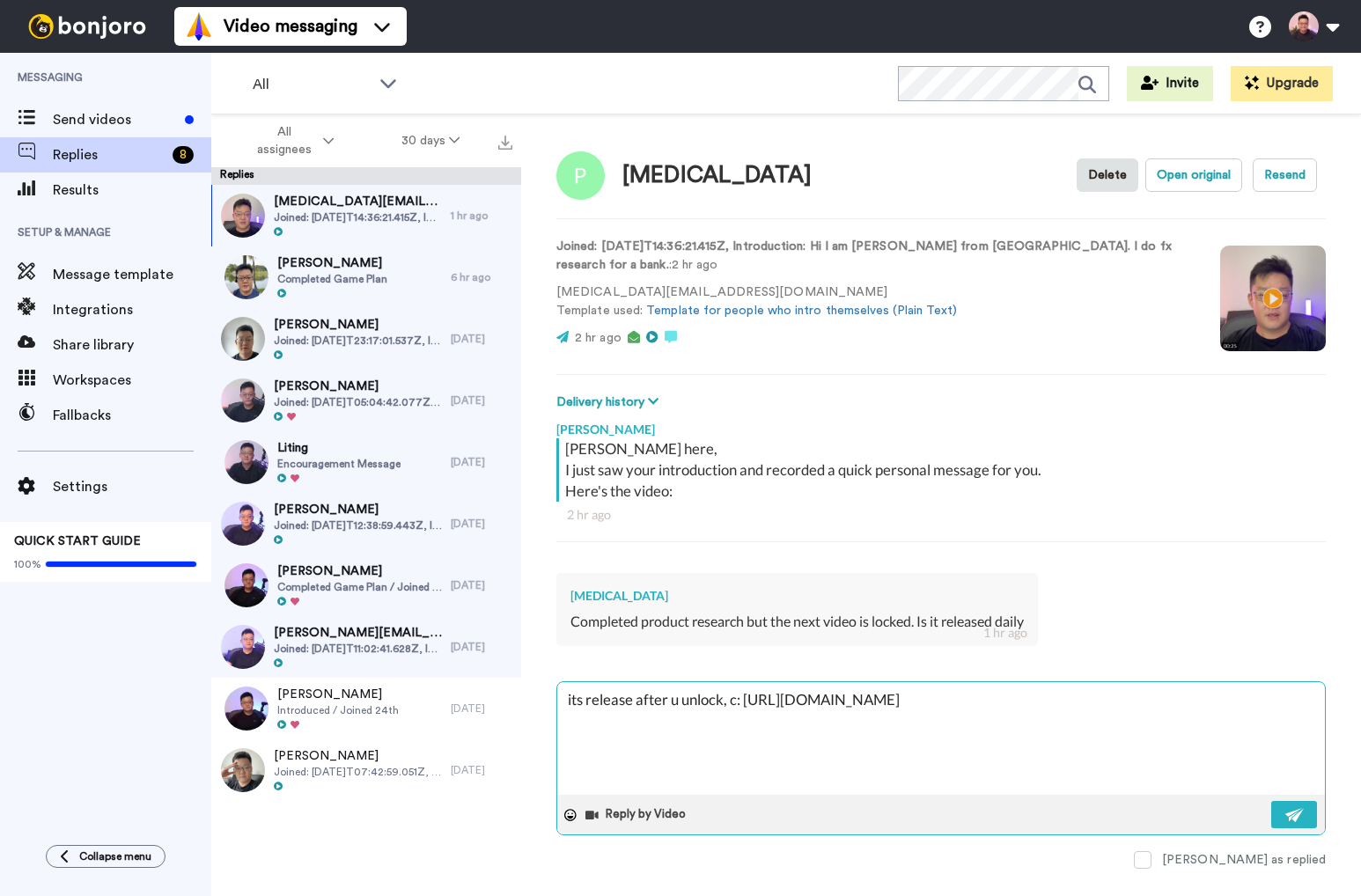
type textarea "its release after u unlock, ce: https://www.loom.com/share/f85bb6b720594cc59bcb…"
type textarea "x"
type textarea "its release after u unlock, ceh: https://www.loom.com/share/f85bb6b720594cc59bc…"
type textarea "x"
type textarea "its release after u unlock, cehc: https://www.loom.com/share/f85bb6b720594cc59b…"
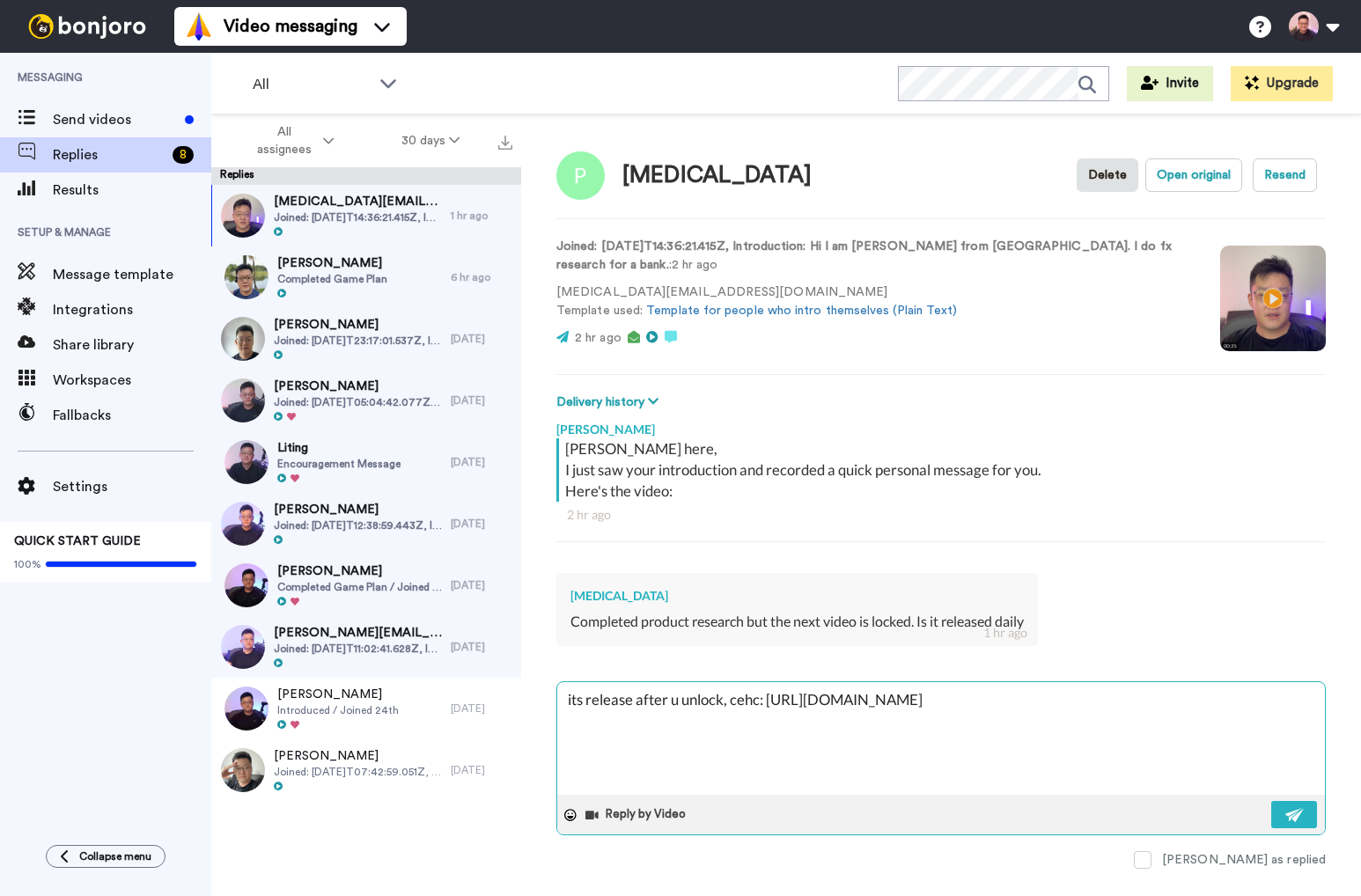
type textarea "x"
type textarea "its release after u unlock, cehck: https://www.loom.com/share/f85bb6b720594cc59…"
type textarea "x"
type textarea "its release after u unlock, cehck : https://www.loom.com/share/f85bb6b720594cc5…"
type textarea "x"
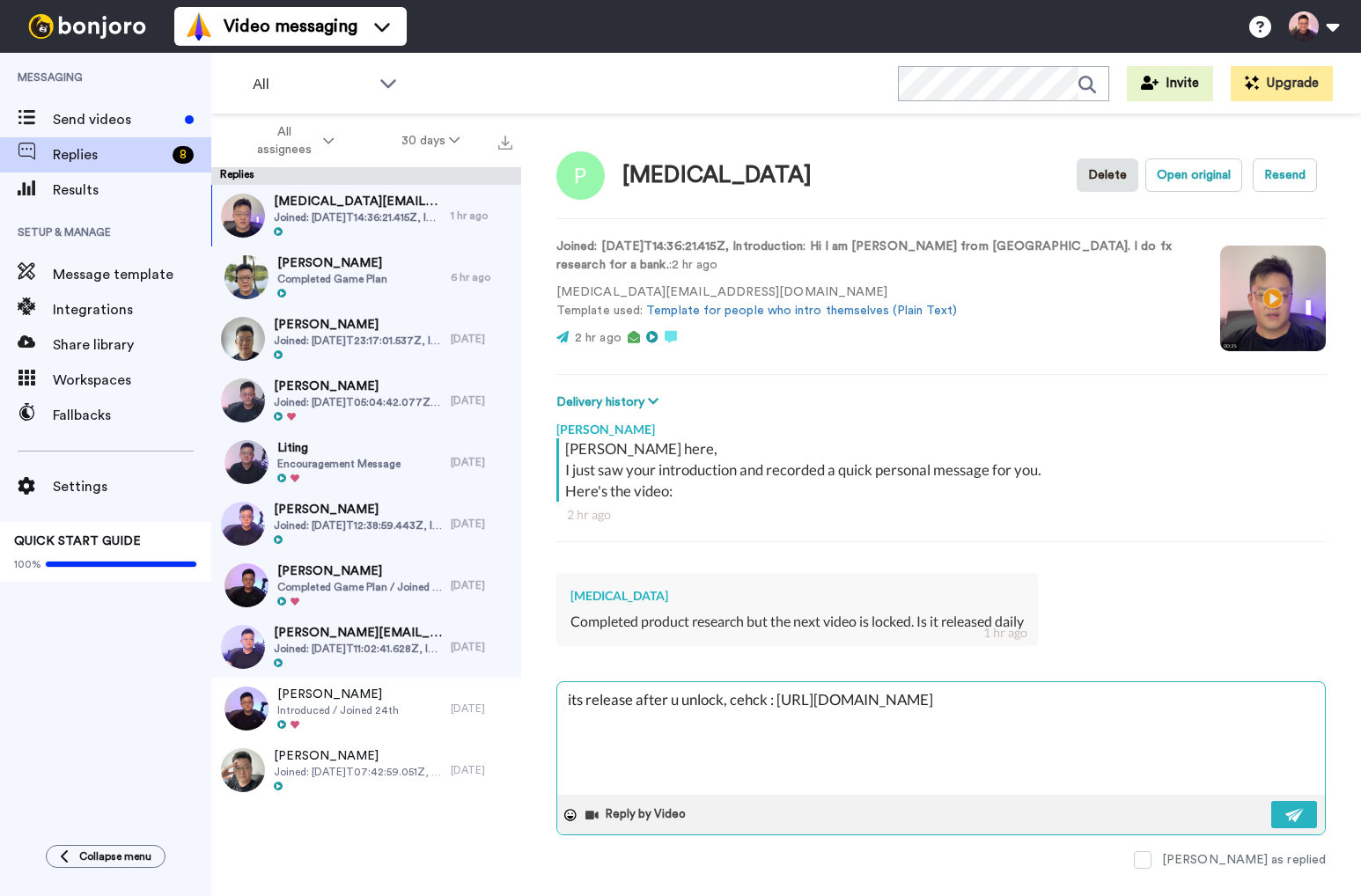
type textarea "its release after u unlock, cehck o: https://www.loom.com/share/f85bb6b720594cc…"
type textarea "x"
type textarea "its release after u unlock, cehck ou: https://www.loom.com/share/f85bb6b720594c…"
type textarea "x"
type textarea "its release after u unlock, cehck out: https://www.loom.com/share/f85bb6b720594…"
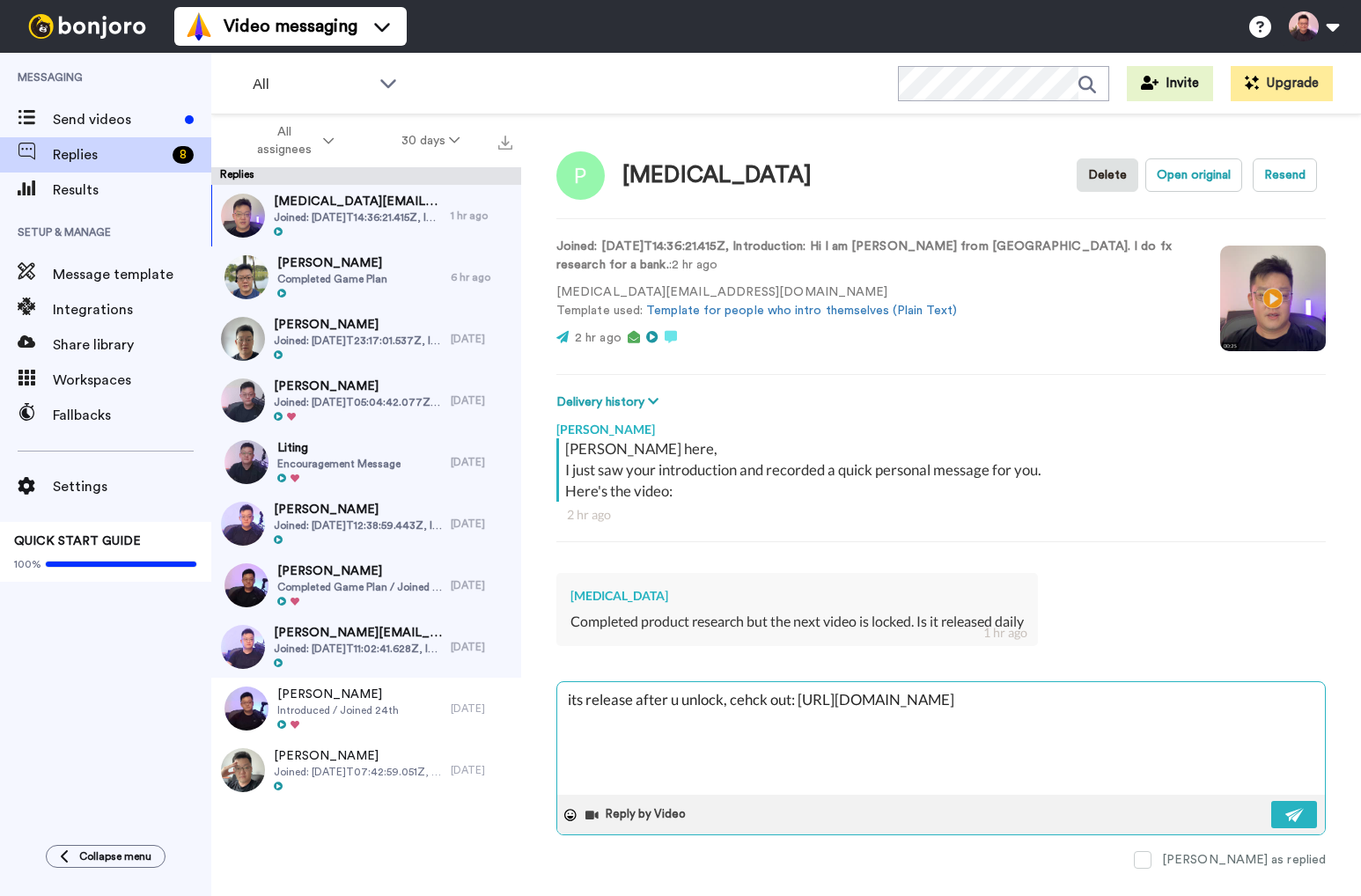
type textarea "x"
type textarea "its release after u unlock, cehck ou: https://www.loom.com/share/f85bb6b720594c…"
type textarea "x"
type textarea "its release after u unlock, cehck o: https://www.loom.com/share/f85bb6b720594cc…"
type textarea "x"
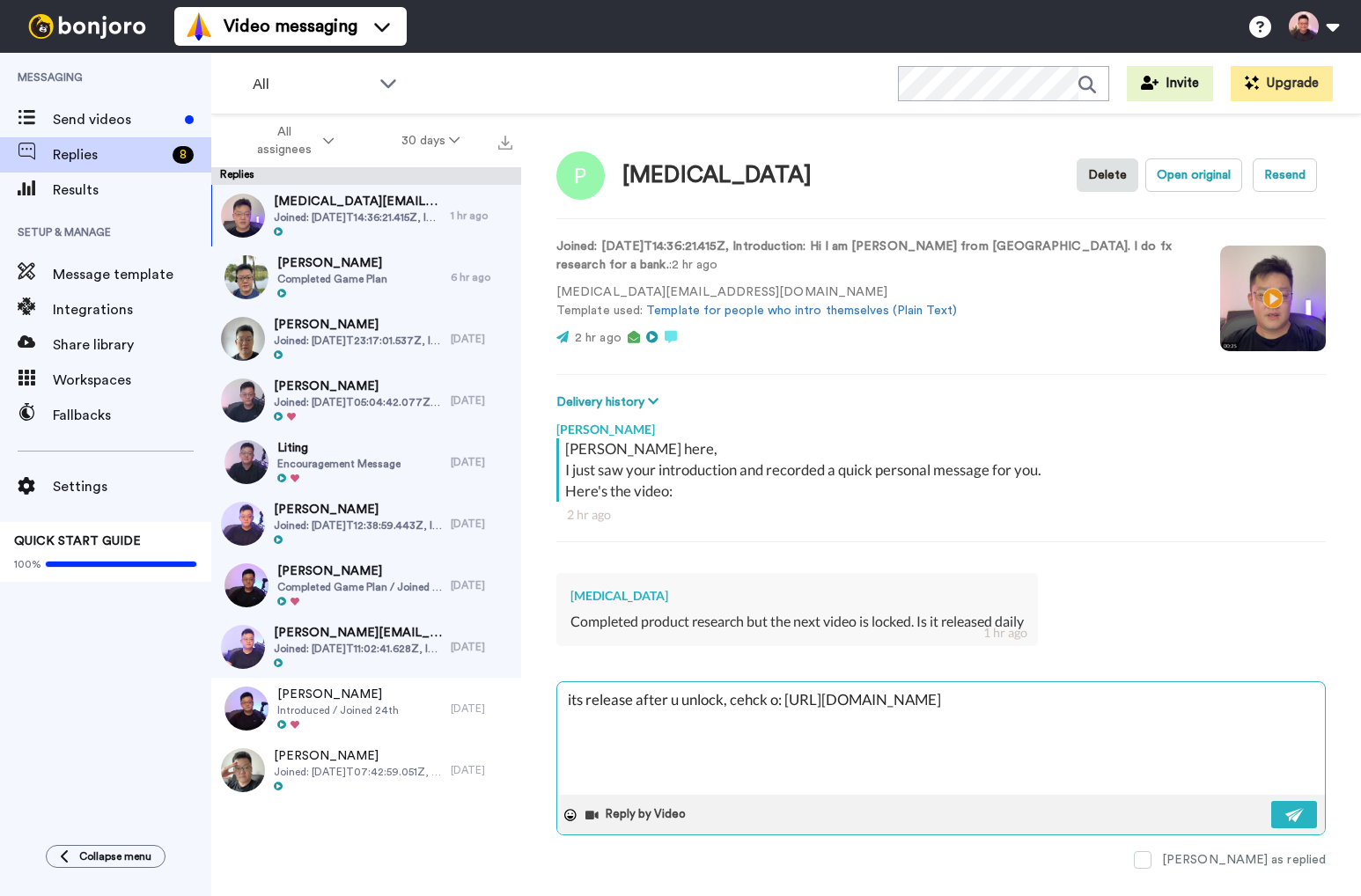
type textarea "its release after u unlock, cehck : https://www.loom.com/share/f85bb6b720594cc5…"
type textarea "x"
type textarea "its release after u unlock, cehck: https://www.loom.com/share/f85bb6b720594cc59…"
type textarea "x"
type textarea "its release after u unlock, cehc: https://www.loom.com/share/f85bb6b720594cc59b…"
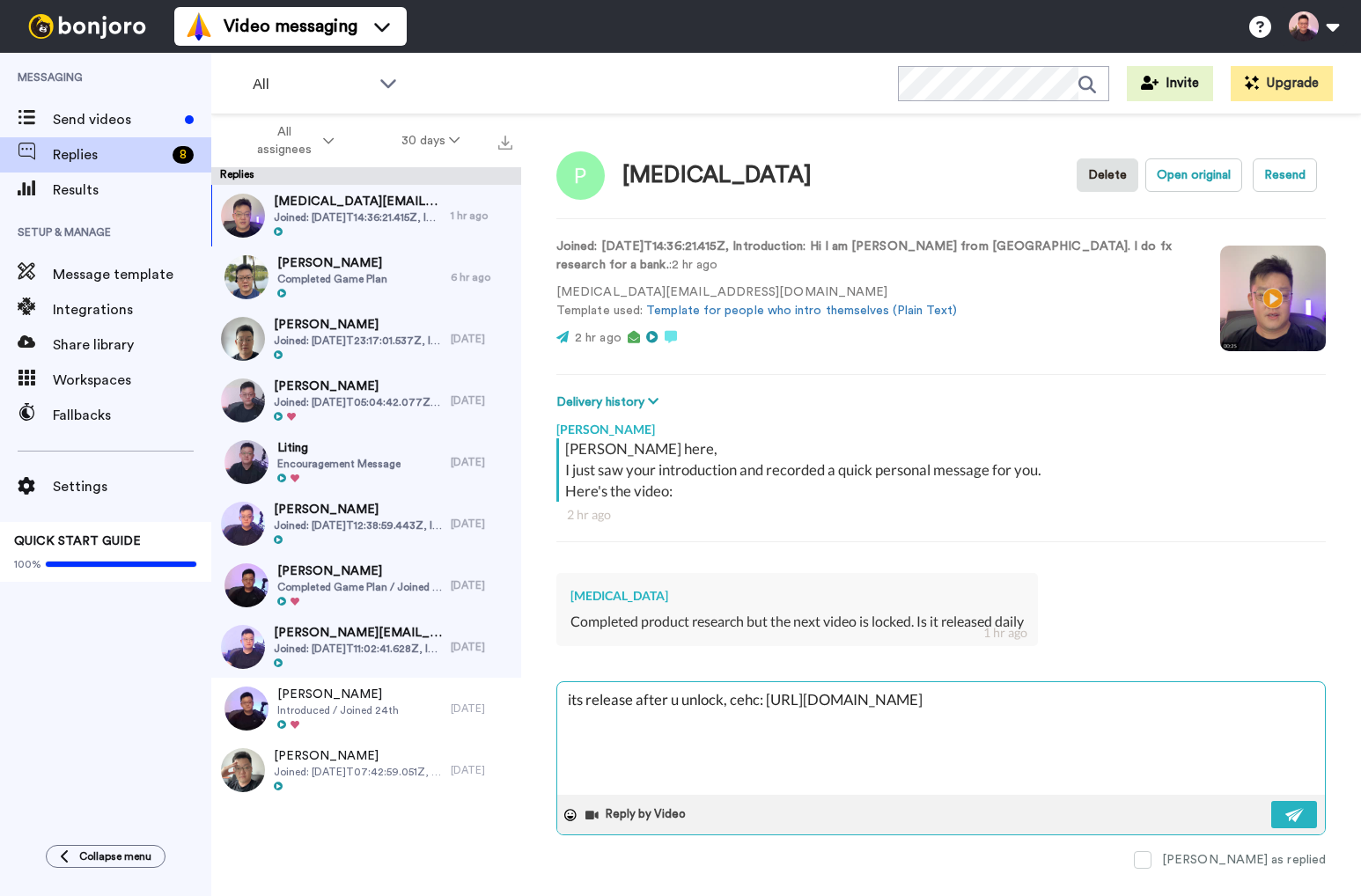
type textarea "x"
type textarea "its release after u unlock, ceh: https://www.loom.com/share/f85bb6b720594cc59bc…"
type textarea "x"
type textarea "its release after u unlock, ce: https://www.loom.com/share/f85bb6b720594cc59bcb…"
type textarea "x"
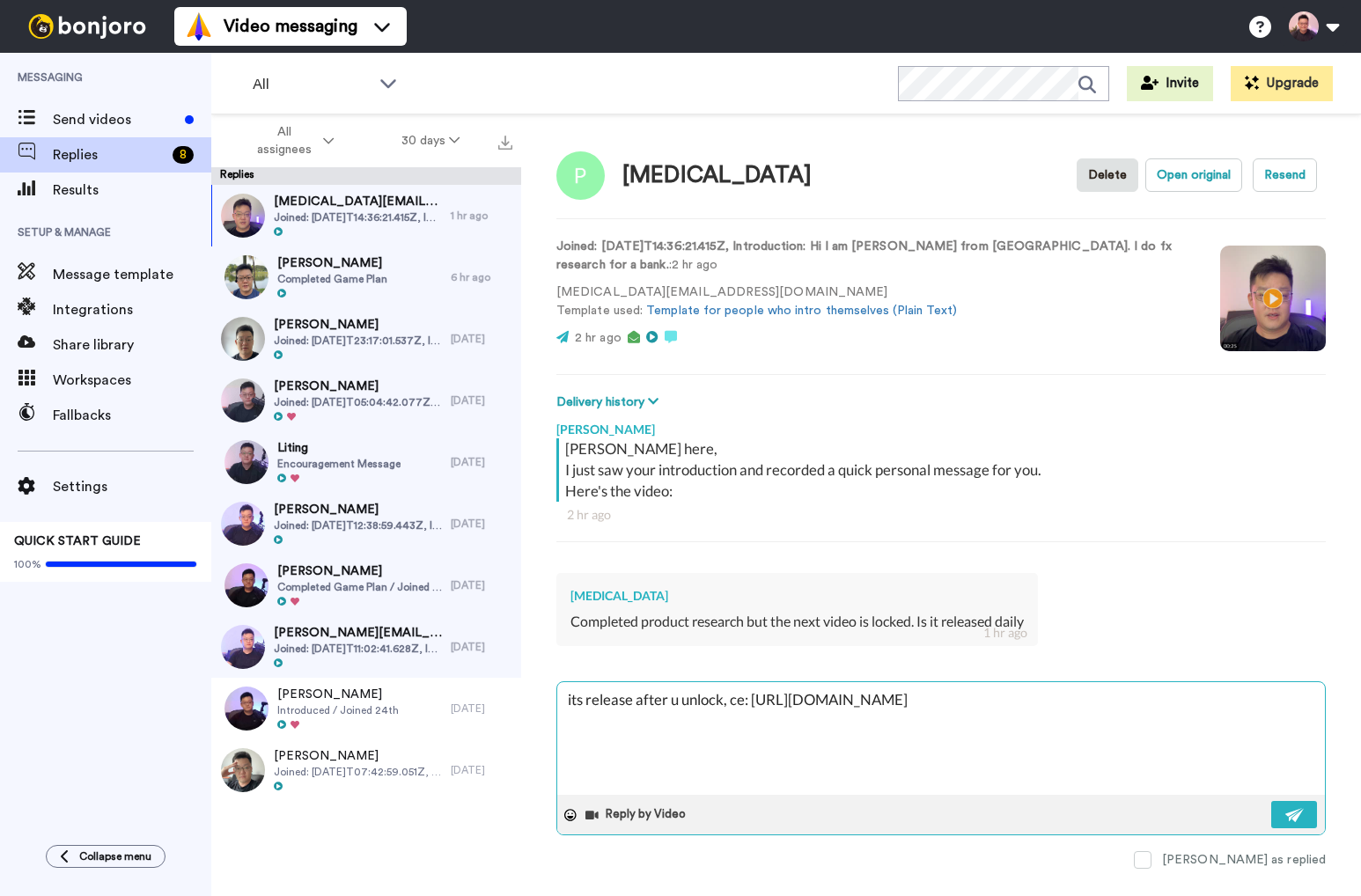
type textarea "its release after u unlock, c: https://www.loom.com/share/f85bb6b720594cc59bcb7…"
type textarea "x"
type textarea "its release after u unlock, : https://www.loom.com/share/f85bb6b720594cc59bcb7b…"
type textarea "x"
type textarea "its release after u unlock, w: https://www.loom.com/share/f85bb6b720594cc59bcb7…"
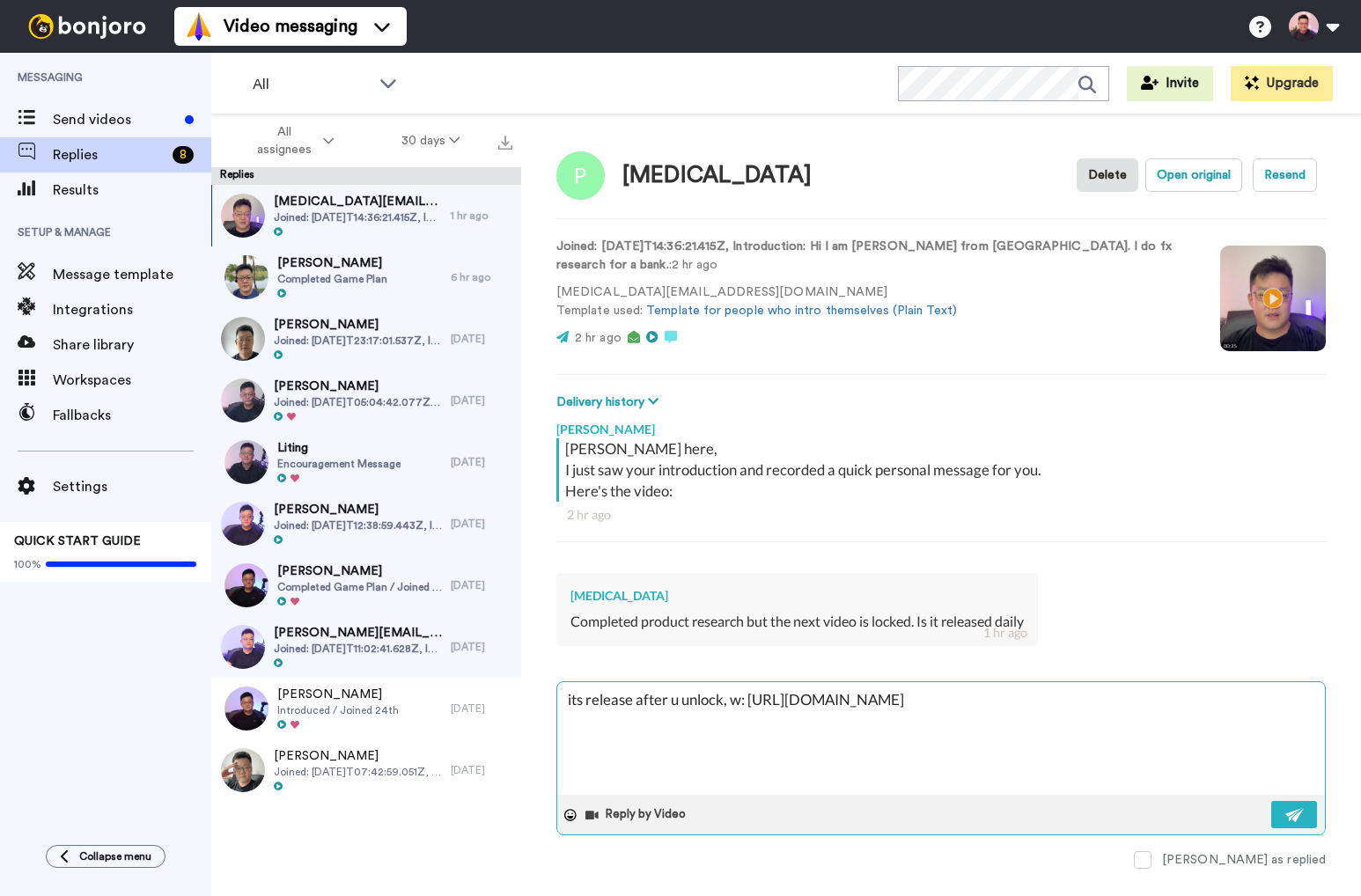
type textarea "x"
type textarea "its release after u unlock, wa: https://www.loom.com/share/f85bb6b720594cc59bcb…"
type textarea "x"
type textarea "its release after u unlock, wat: https://www.loom.com/share/f85bb6b720594cc59bc…"
type textarea "x"
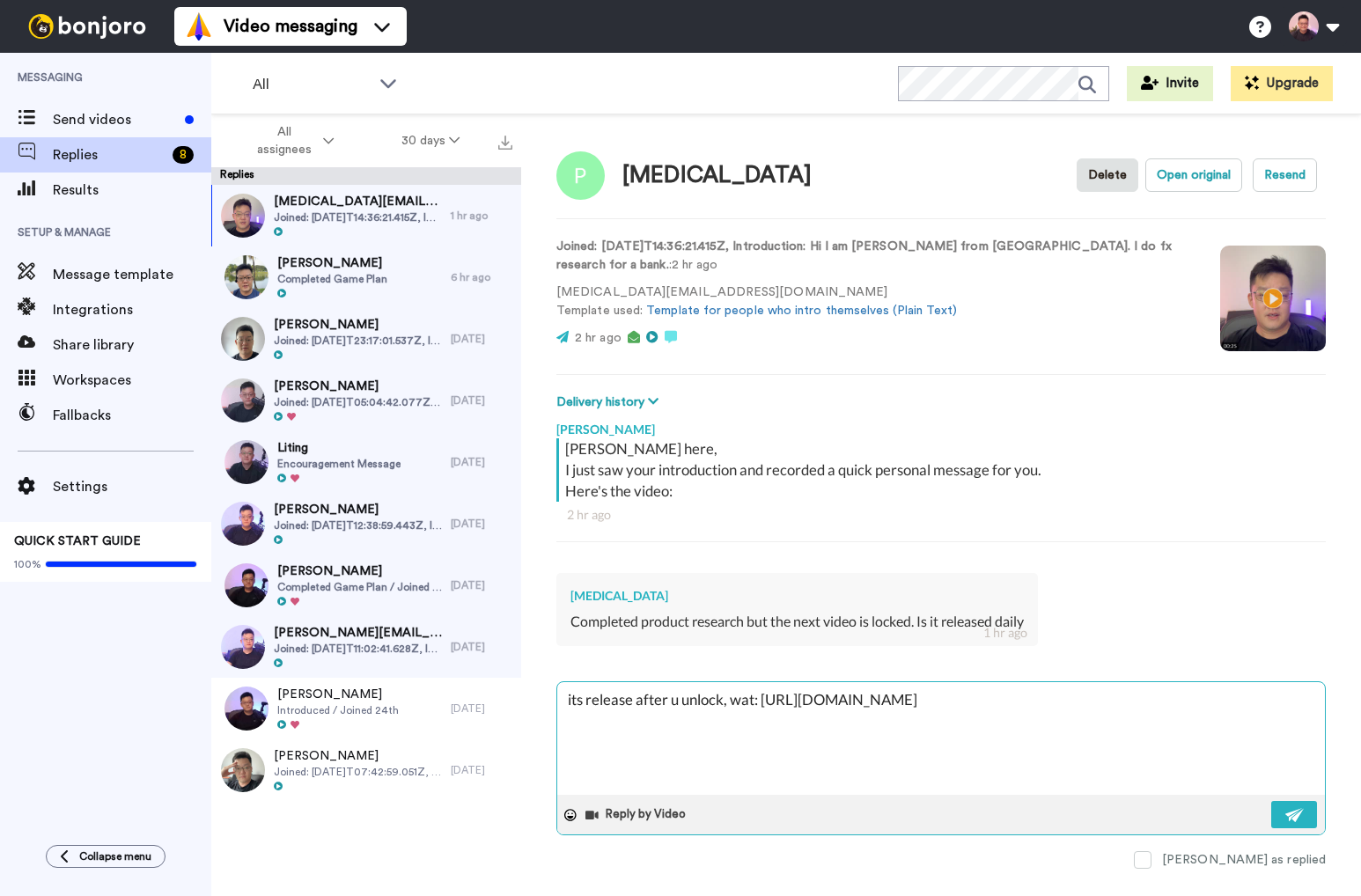
type textarea "its release after u unlock, watc: https://www.loom.com/share/f85bb6b720594cc59b…"
type textarea "x"
type textarea "its release after u unlock, watch: https://www.loom.com/share/f85bb6b720594cc59…"
type textarea "x"
type textarea "its release after u unlock, watch t: https://www.loom.com/share/f85bb6b720594cc…"
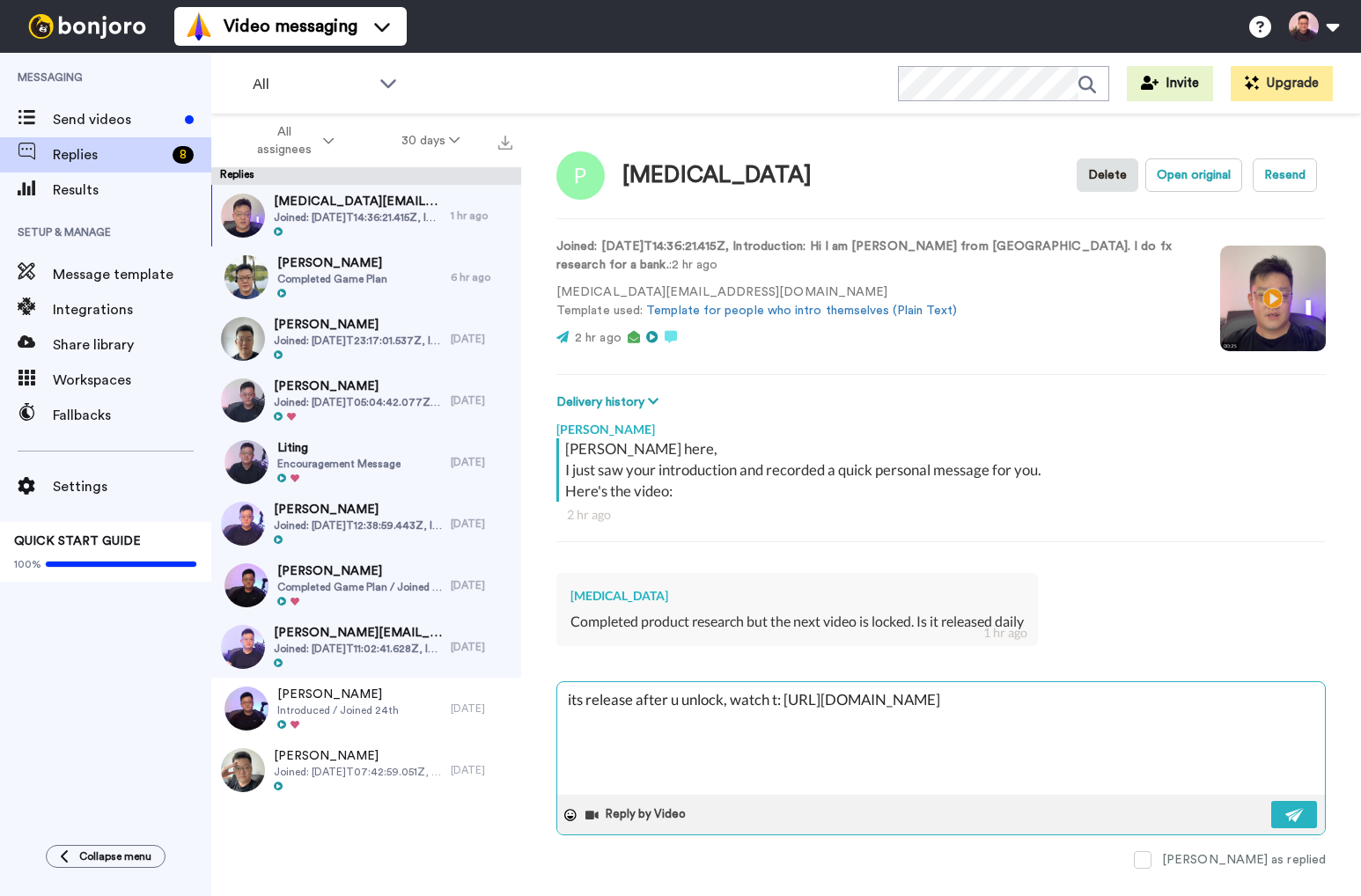
type textarea "x"
type textarea "its release after u unlock, watch th: https://www.loom.com/share/f85bb6b720594c…"
type textarea "x"
type textarea "its release after u unlock, watch ths: https://www.loom.com/share/f85bb6b720594…"
type textarea "x"
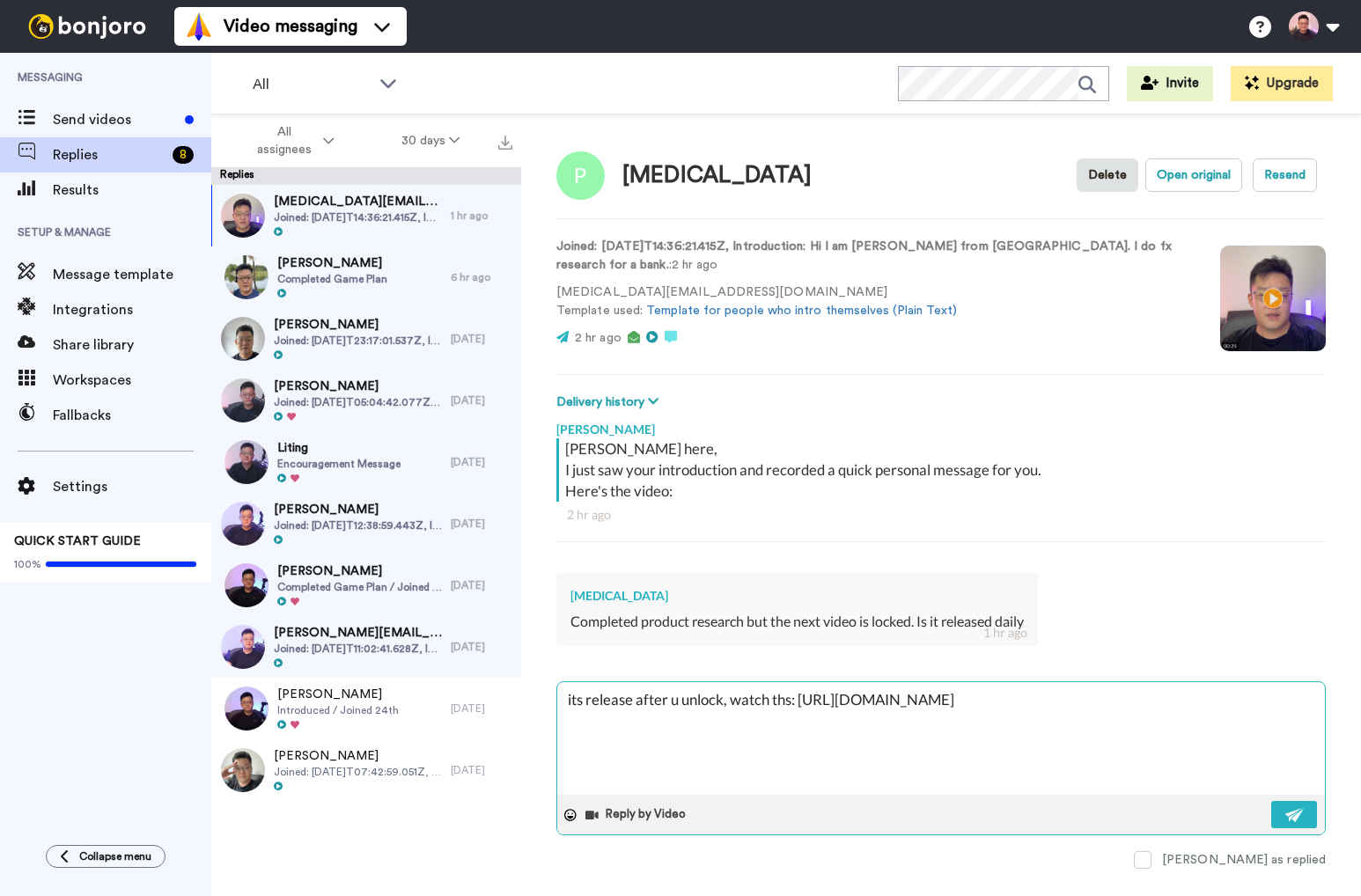
type textarea "its release after u unlock, watch ths : https://www.loom.com/share/f85bb6b72059…"
type textarea "x"
type textarea "its release after u unlock, watch ths v: https://www.loom.com/share/f85bb6b7205…"
type textarea "x"
type textarea "its release after u unlock, watch ths : https://www.loom.com/share/f85bb6b72059…"
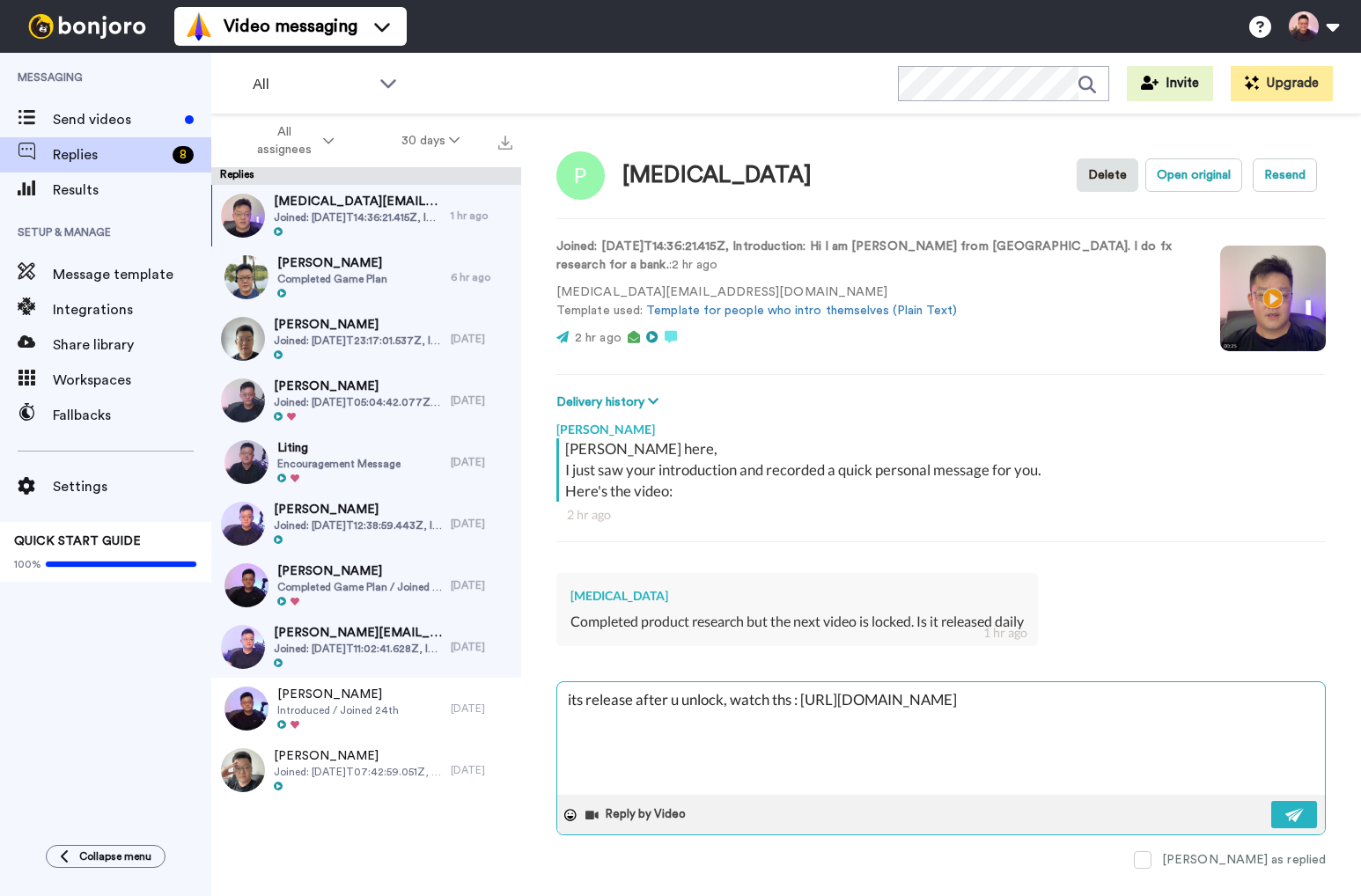
type textarea "x"
type textarea "its release after u unlock, watch ths: https://www.loom.com/share/f85bb6b720594…"
type textarea "x"
type textarea "its release after u unlock, watch th: https://www.loom.com/share/f85bb6b720594c…"
type textarea "x"
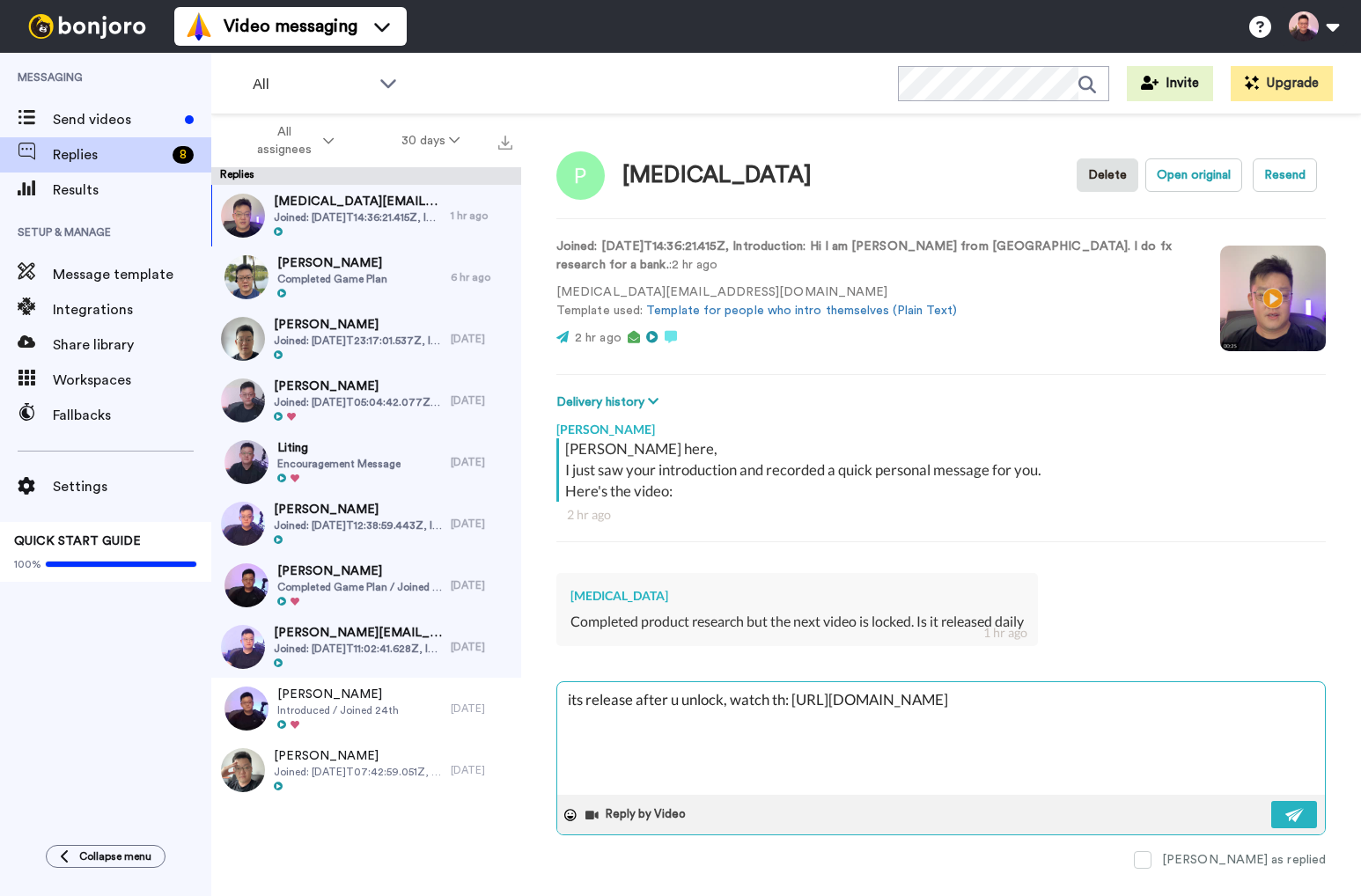
type textarea "its release after u unlock, watch thi: https://www.loom.com/share/f85bb6b720594…"
type textarea "x"
type textarea "its release after u unlock, watch this: https://www.loom.com/share/f85bb6b72059…"
type textarea "x"
type textarea "its release after u unlock, watch this : https://www.loom.com/share/f85bb6b7205…"
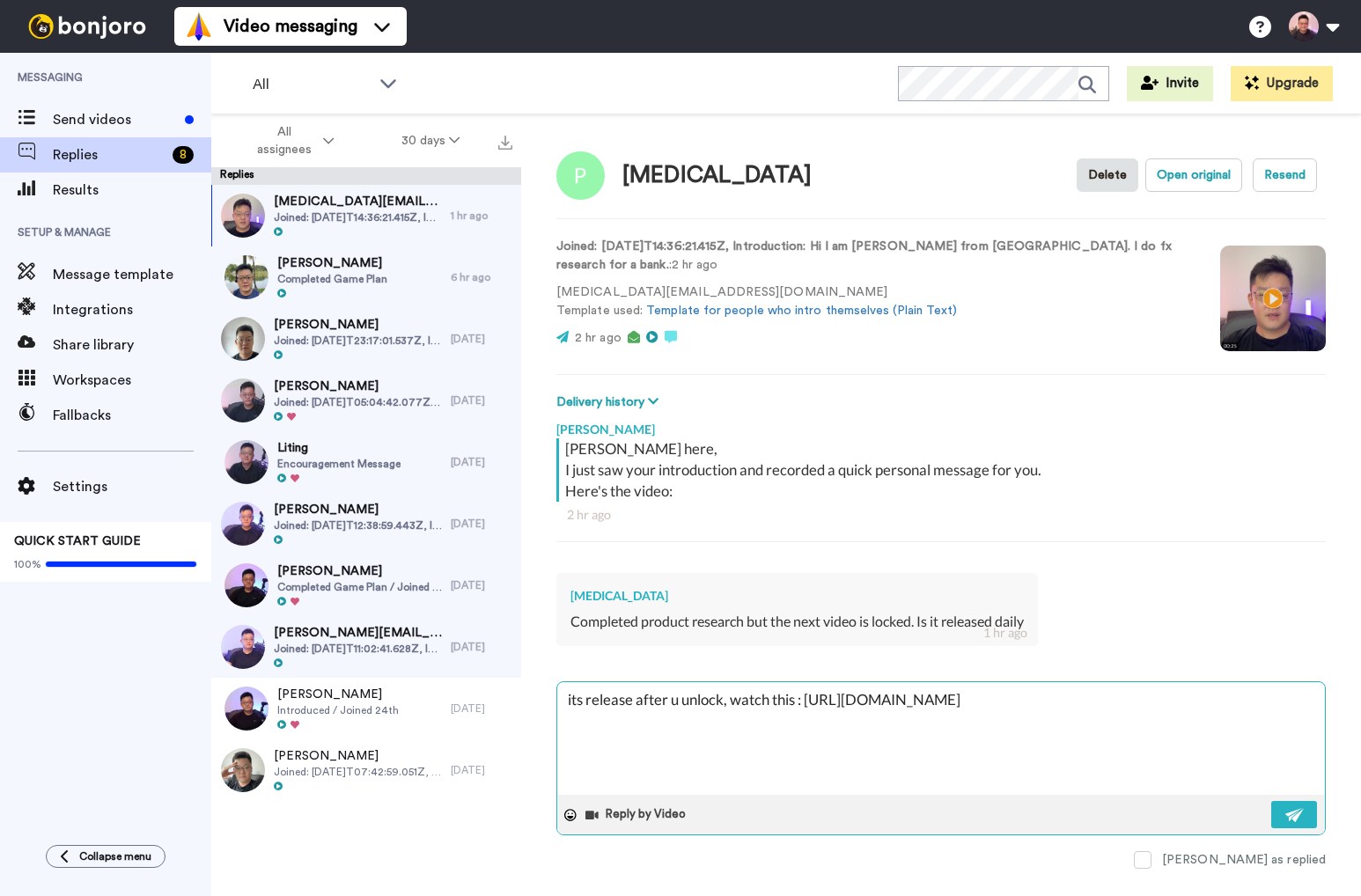
type textarea "x"
type textarea "its release after u unlock, watch this v: https://www.loom.com/share/f85bb6b720…"
type textarea "x"
type textarea "its release after u unlock, watch this vi: https://www.loom.com/share/f85bb6b72…"
type textarea "x"
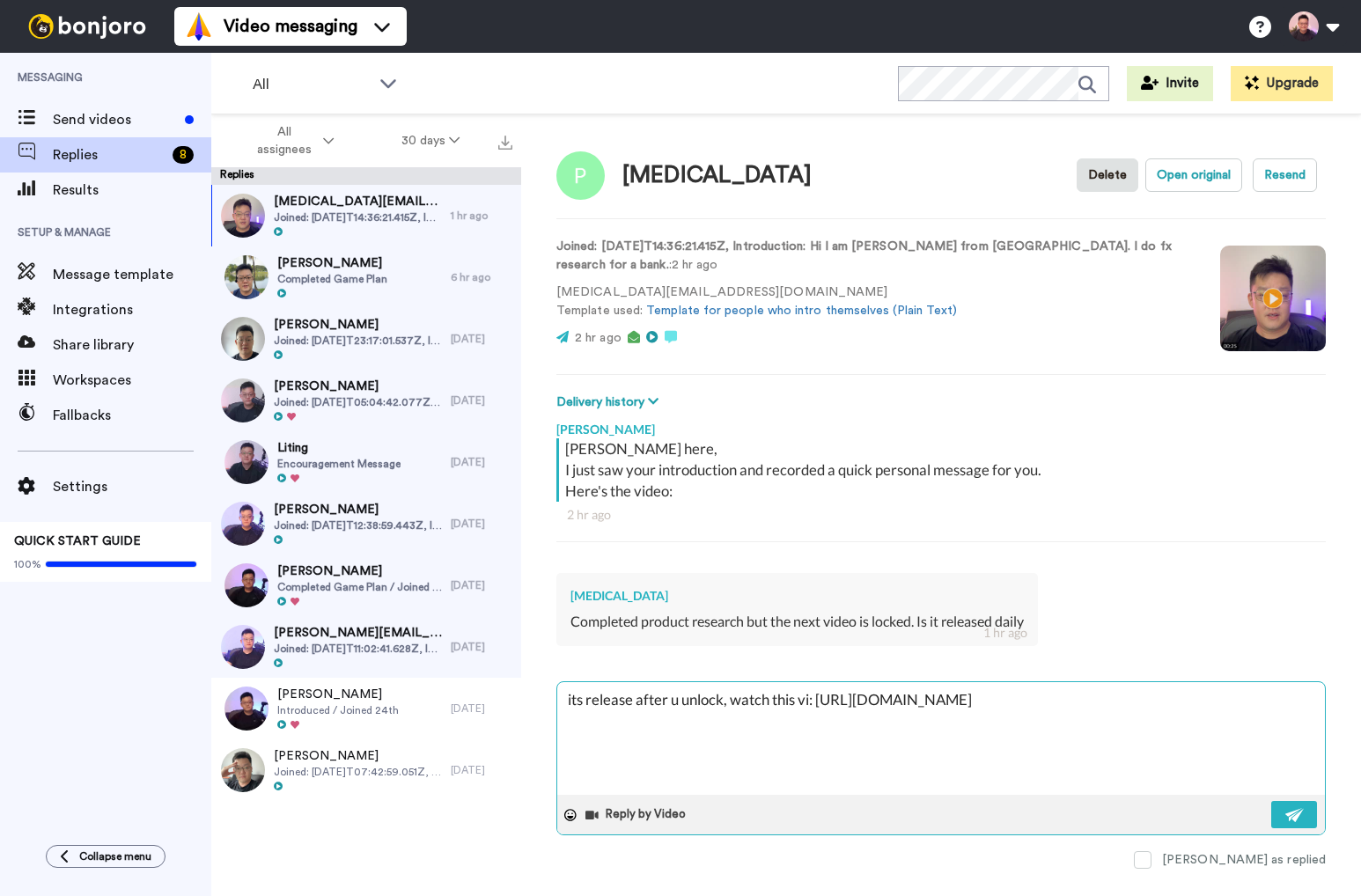
type textarea "its release after u unlock, watch this vid: https://www.loom.com/share/f85bb6b7…"
type textarea "x"
type textarea "its release after u unlock, watch this vide: https://www.loom.com/share/f85bb6b…"
type textarea "x"
type textarea "its release after u unlock, watch this video: https://www.loom.com/share/f85bb6…"
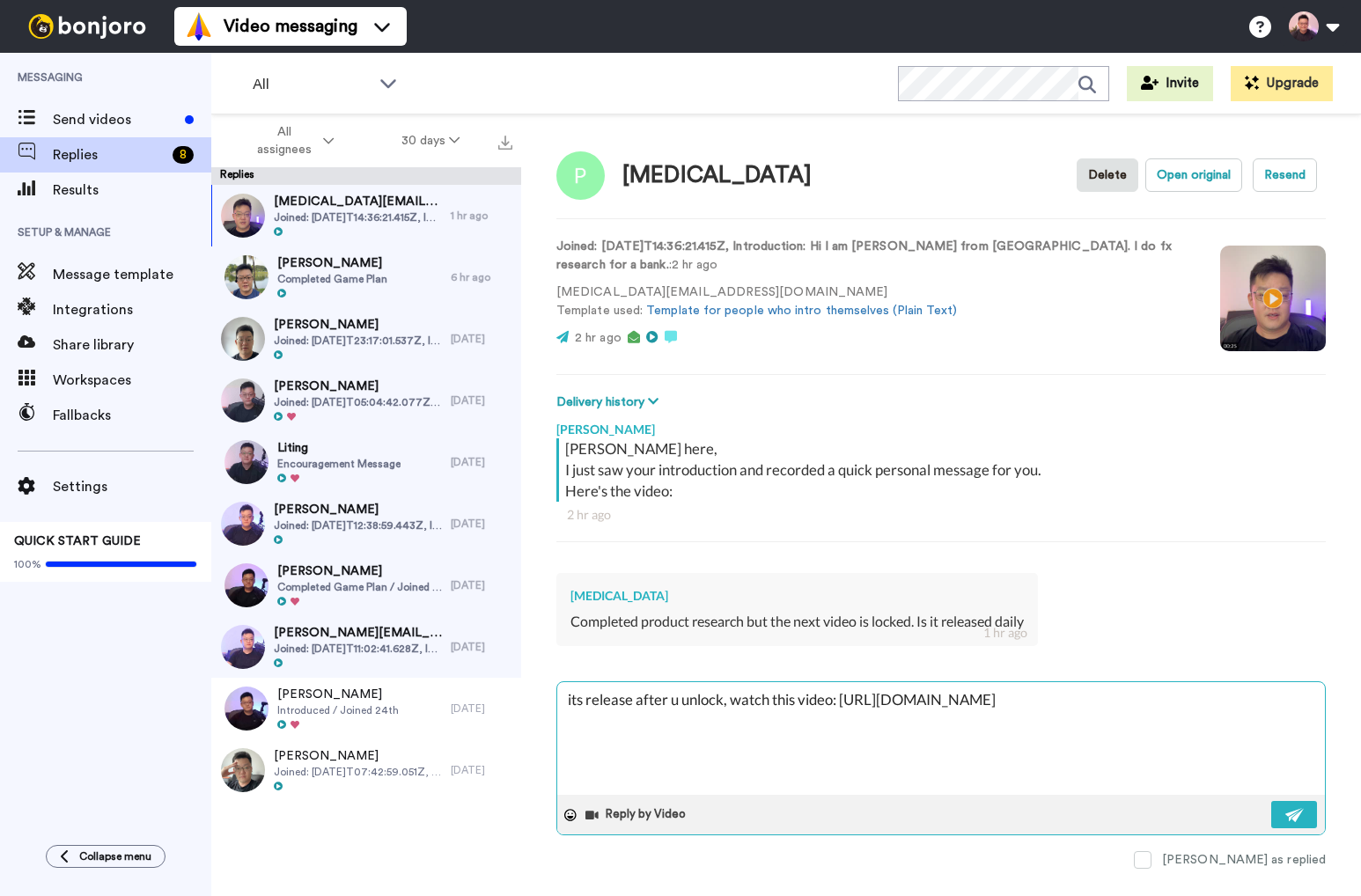
click at [1283, 798] on div "Reply by Video" at bounding box center [942, 814] width 768 height 39
click at [1294, 821] on button at bounding box center [1294, 815] width 45 height 28
type textarea "x"
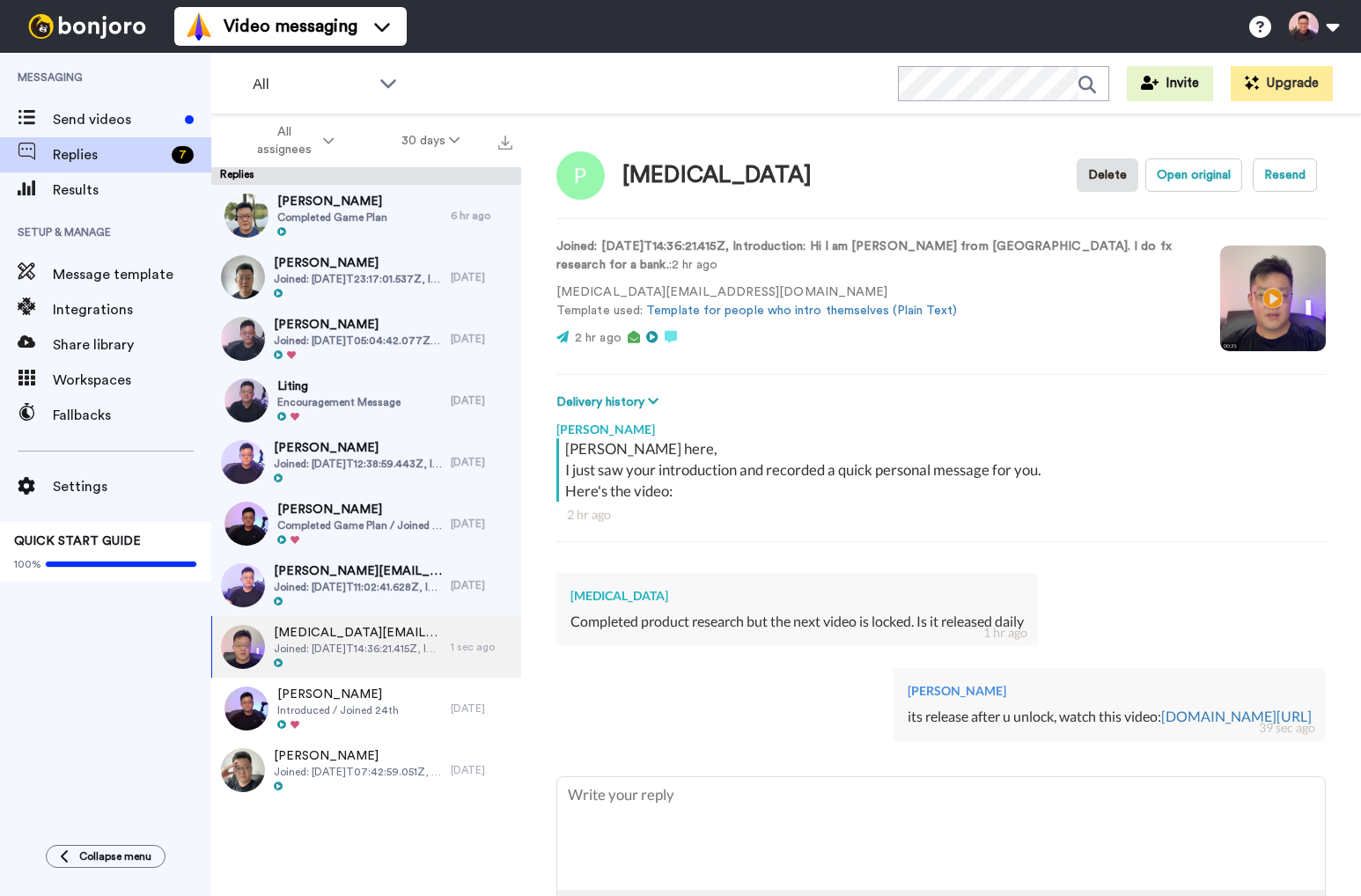
type textarea "x"
